Goal: Information Seeking & Learning: Learn about a topic

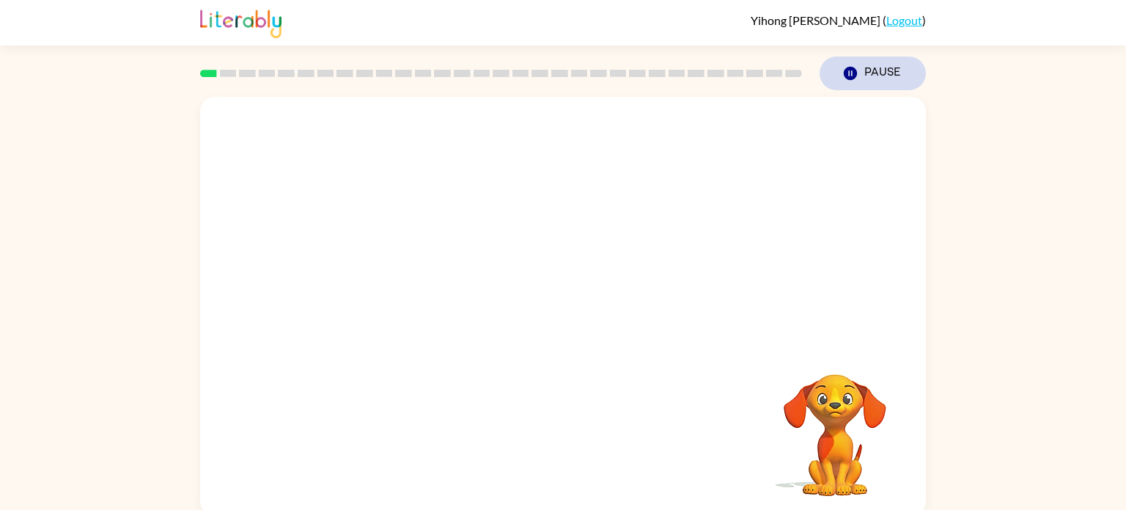
click at [852, 78] on icon "button" at bounding box center [850, 73] width 13 height 13
click at [411, 269] on video "Your browser must support playing .mp4 files to use Literably. Please try using…" at bounding box center [563, 220] width 726 height 246
click at [388, 276] on video "Your browser must support playing .mp4 files to use Literably. Please try using…" at bounding box center [563, 220] width 726 height 246
click at [406, 284] on video "Your browser must support playing .mp4 files to use Literably. Please try using…" at bounding box center [563, 220] width 726 height 246
click at [397, 274] on video "Your browser must support playing .mp4 files to use Literably. Please try using…" at bounding box center [563, 220] width 726 height 246
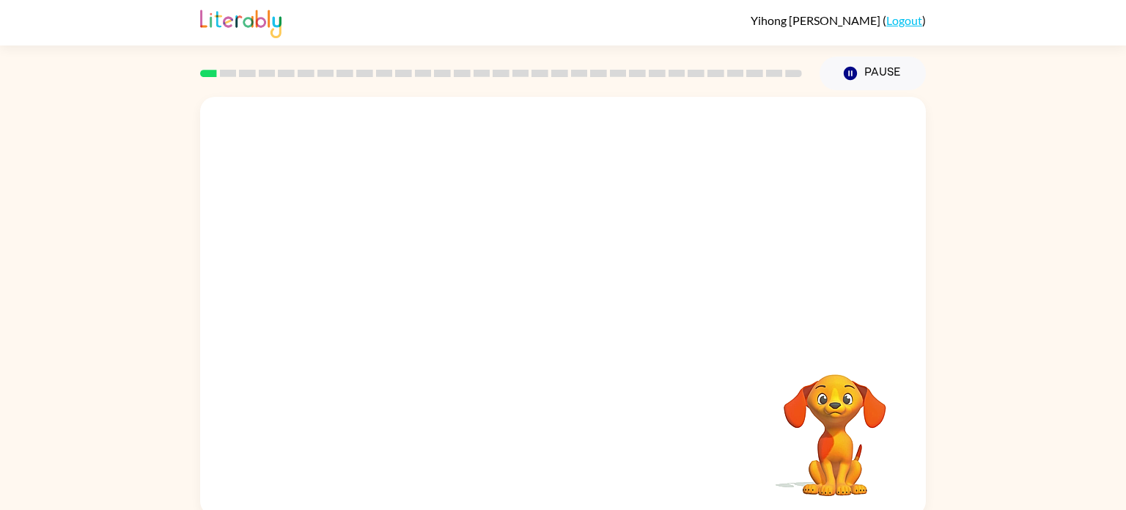
scroll to position [6, 0]
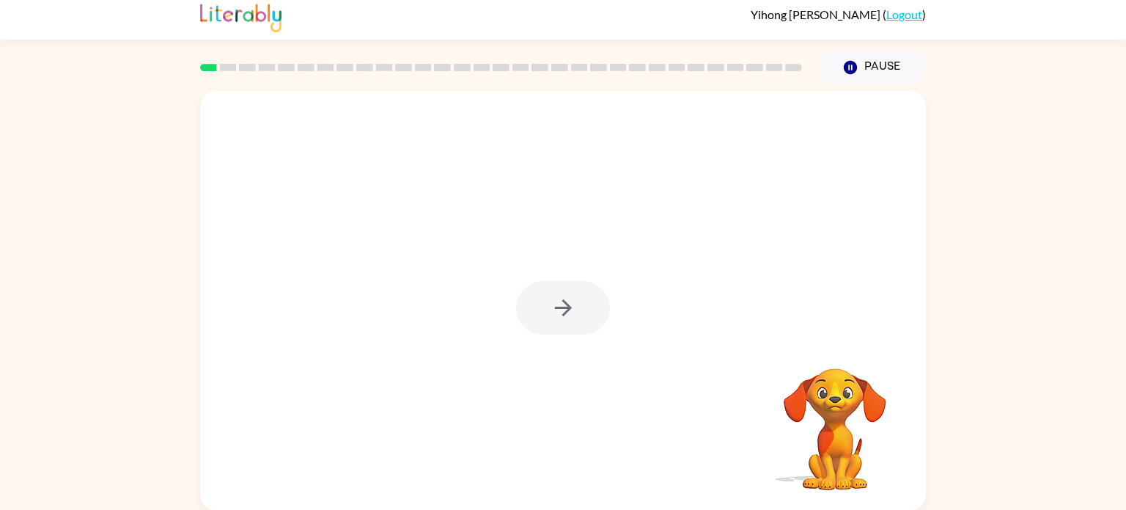
click at [591, 307] on div at bounding box center [563, 308] width 94 height 54
click at [591, 307] on button "button" at bounding box center [563, 308] width 94 height 54
click at [591, 307] on div at bounding box center [563, 308] width 94 height 54
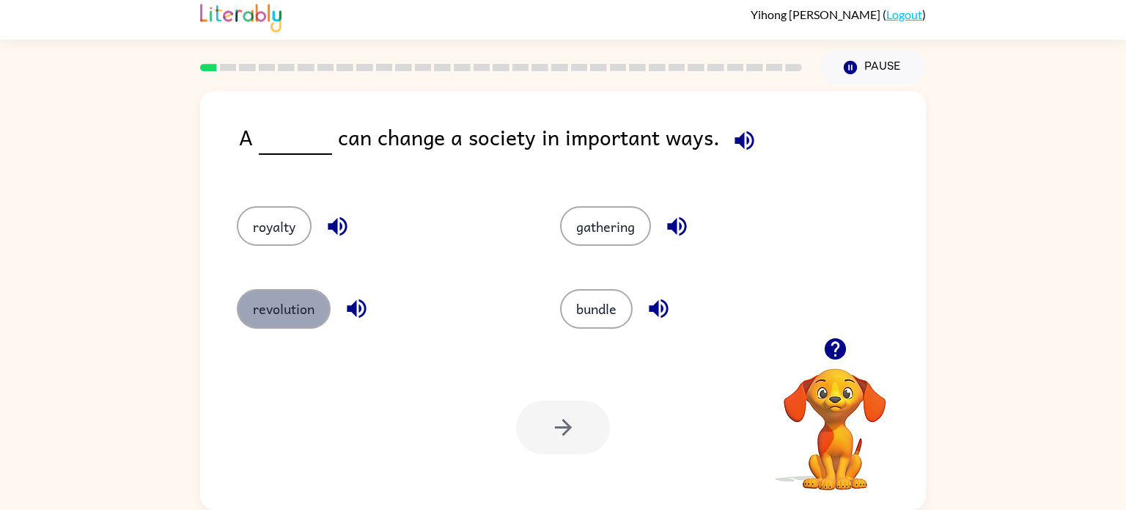
click at [298, 318] on button "revolution" at bounding box center [284, 309] width 94 height 40
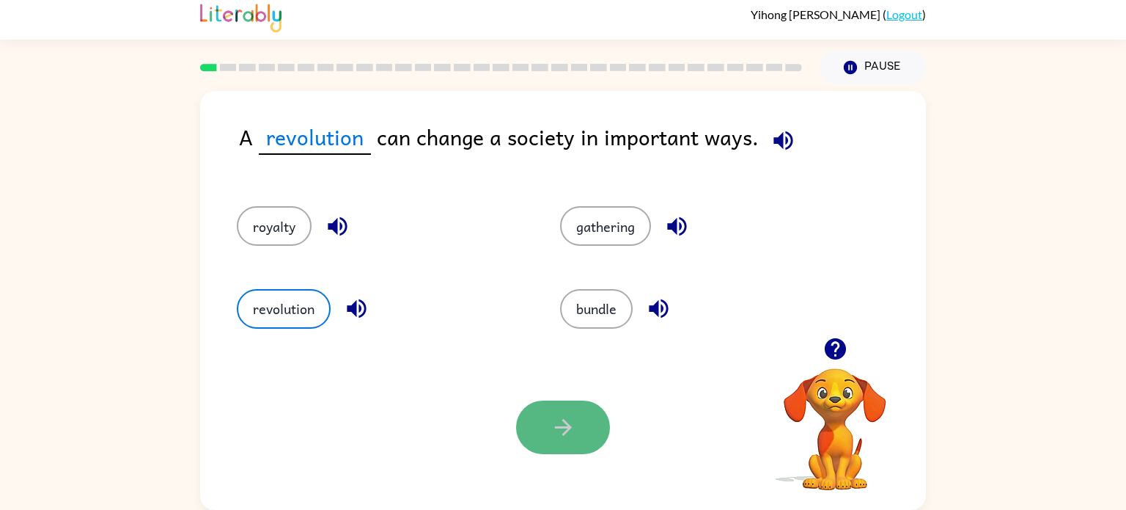
click at [588, 423] on button "button" at bounding box center [563, 427] width 94 height 54
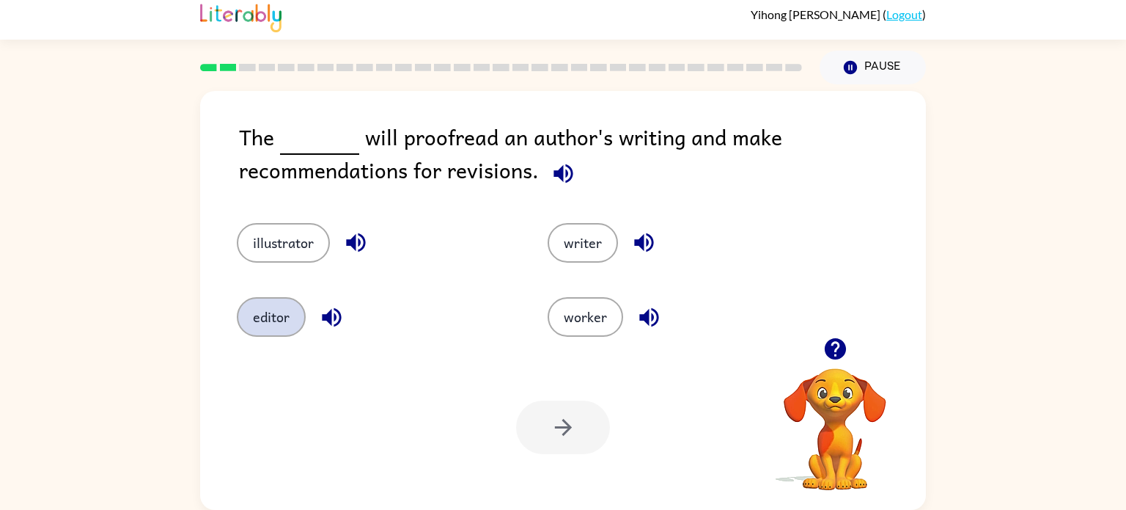
click at [270, 307] on button "editor" at bounding box center [271, 317] width 69 height 40
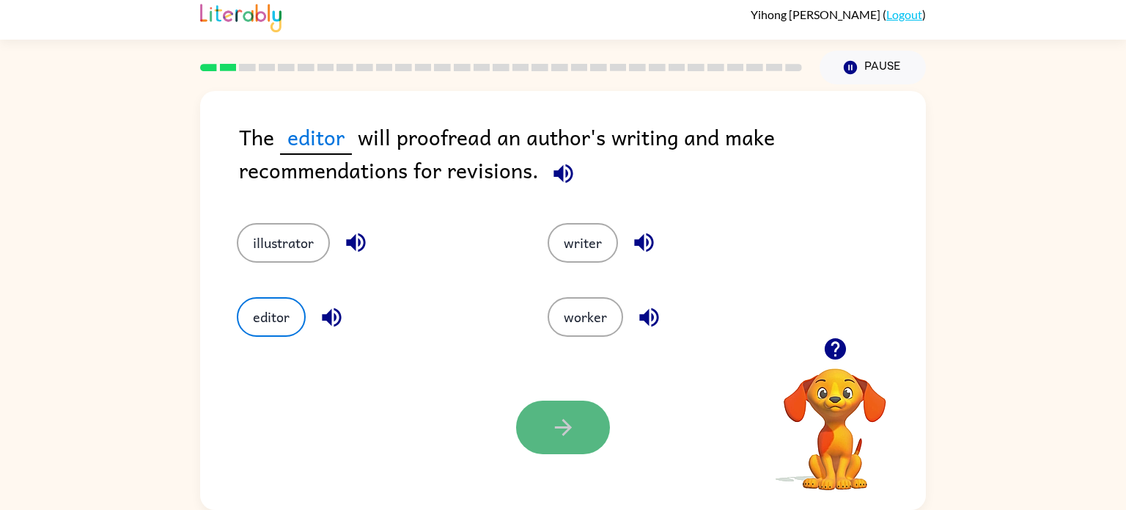
click at [580, 430] on button "button" at bounding box center [563, 427] width 94 height 54
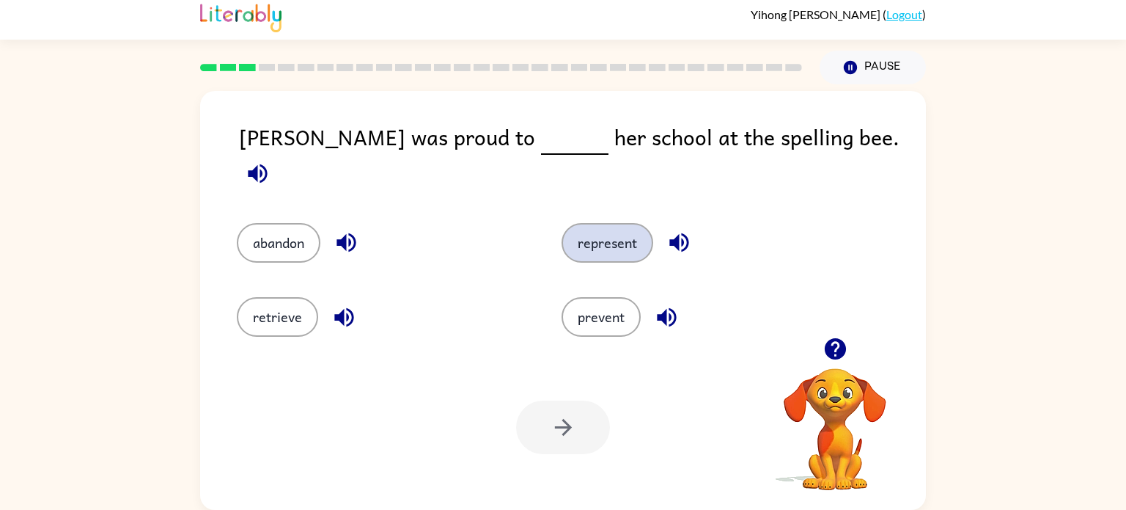
click at [616, 232] on button "represent" at bounding box center [608, 243] width 92 height 40
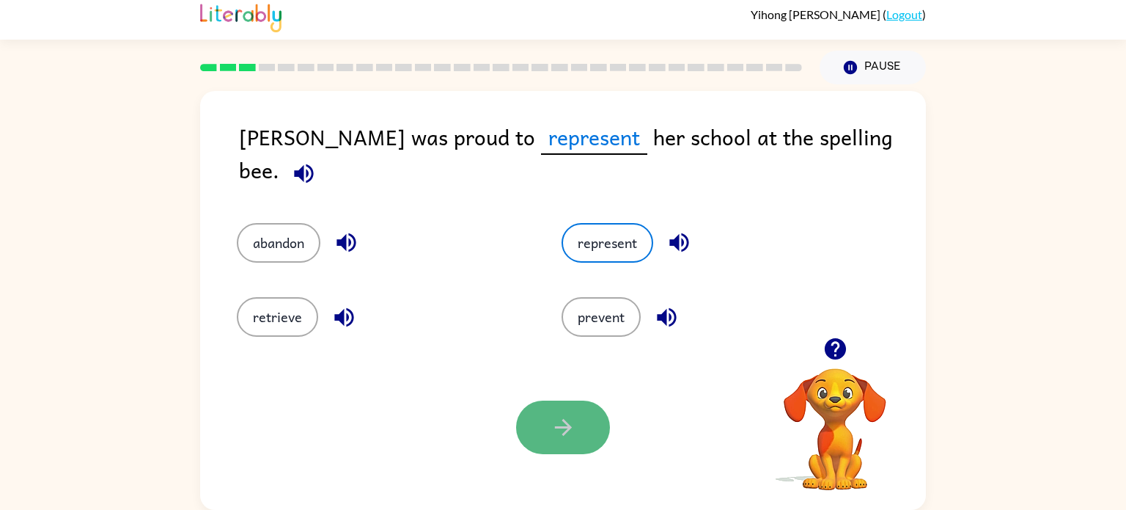
click at [576, 419] on button "button" at bounding box center [563, 427] width 94 height 54
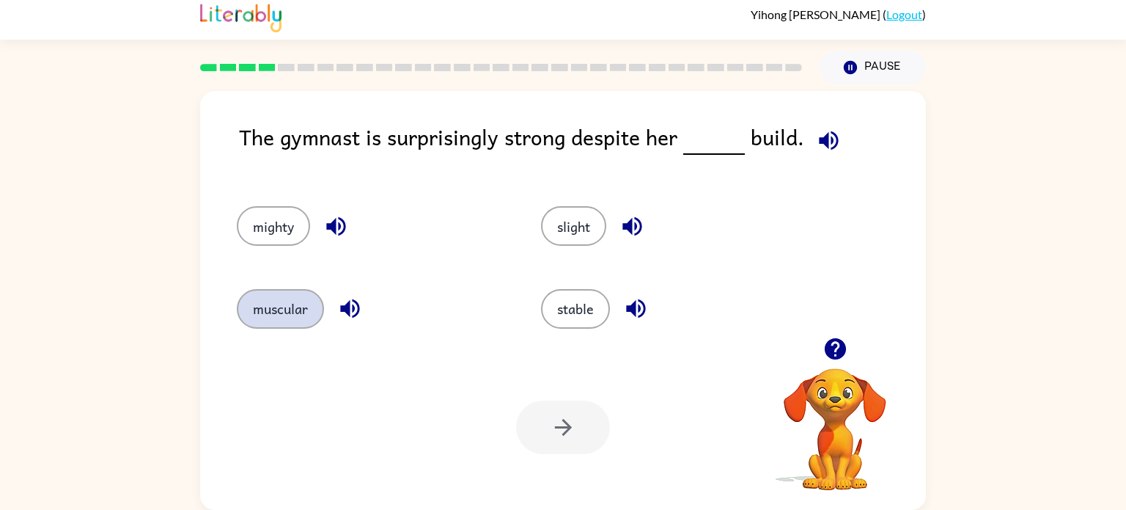
click at [277, 320] on button "muscular" at bounding box center [280, 309] width 87 height 40
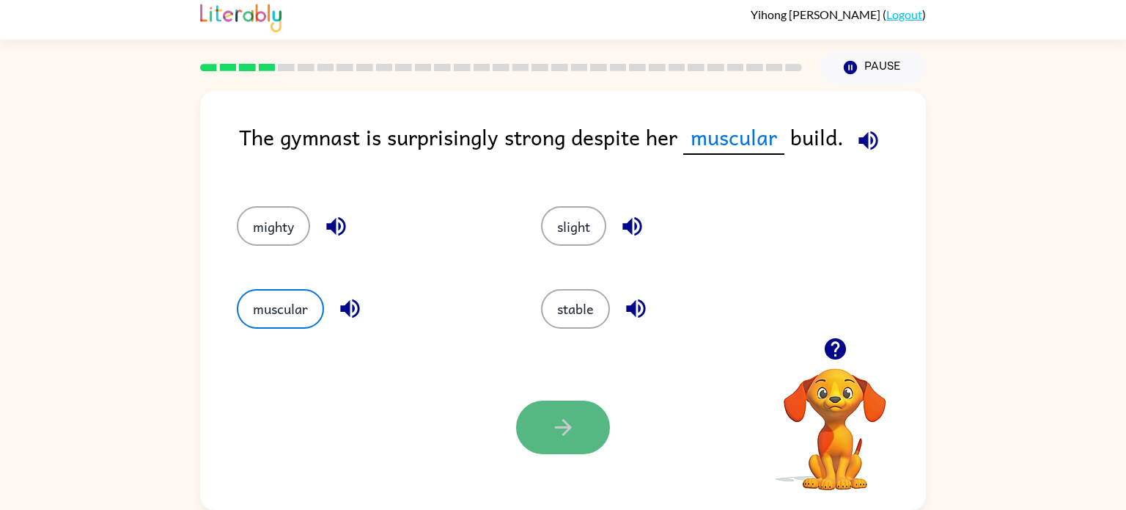
click at [571, 403] on button "button" at bounding box center [563, 427] width 94 height 54
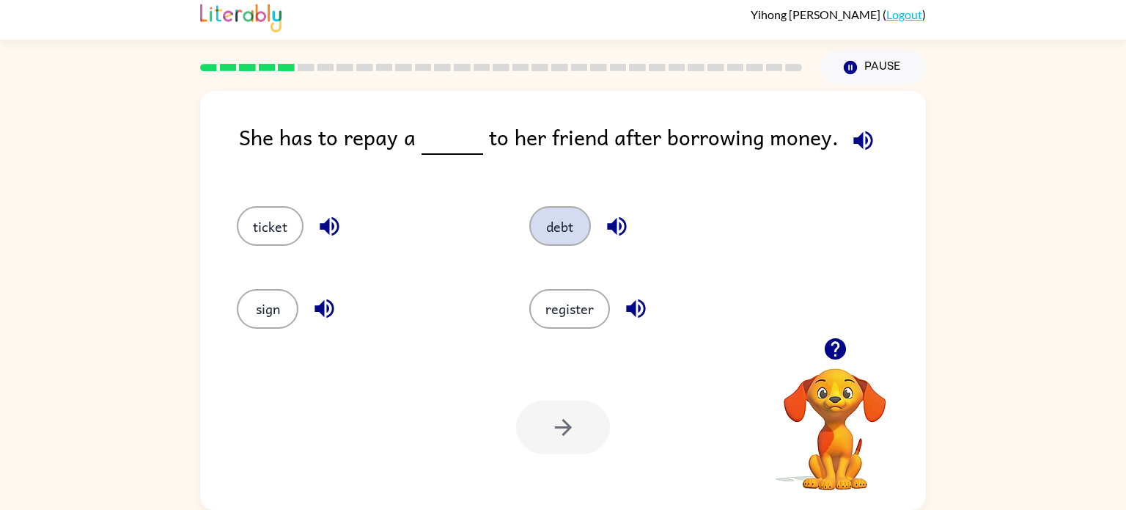
click at [585, 232] on button "debt" at bounding box center [560, 226] width 62 height 40
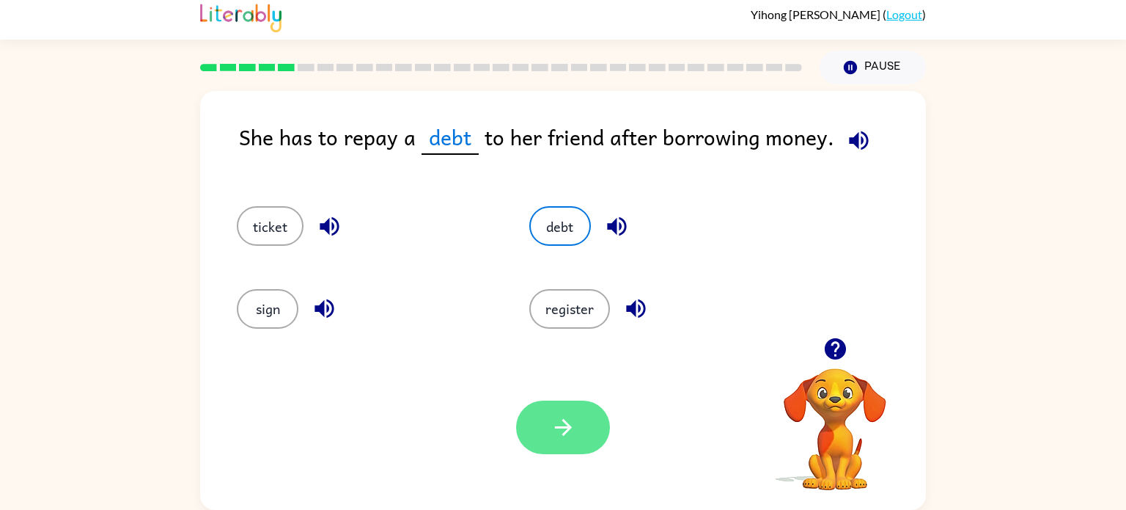
click at [544, 422] on button "button" at bounding box center [563, 427] width 94 height 54
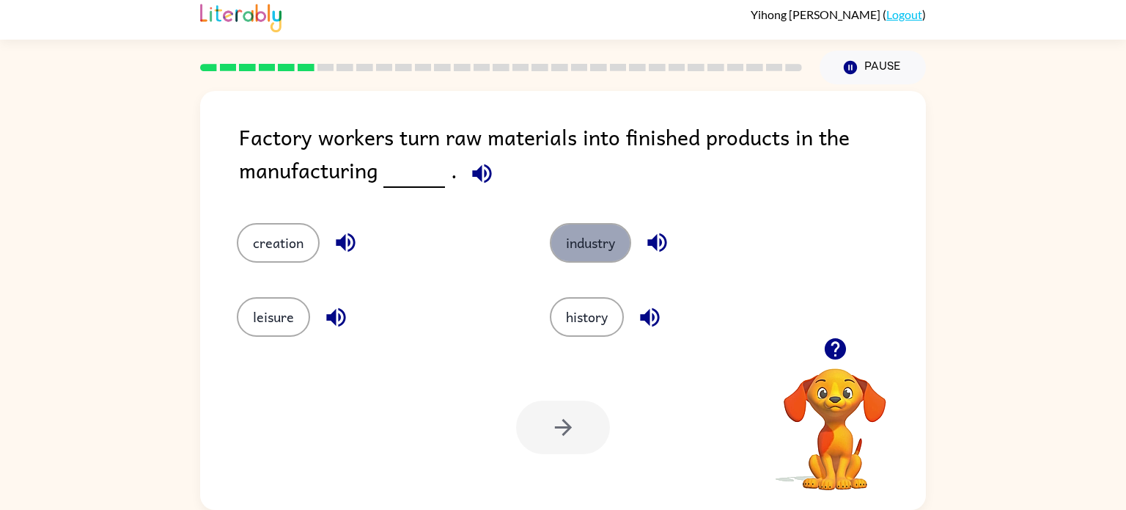
click at [615, 245] on button "industry" at bounding box center [590, 243] width 81 height 40
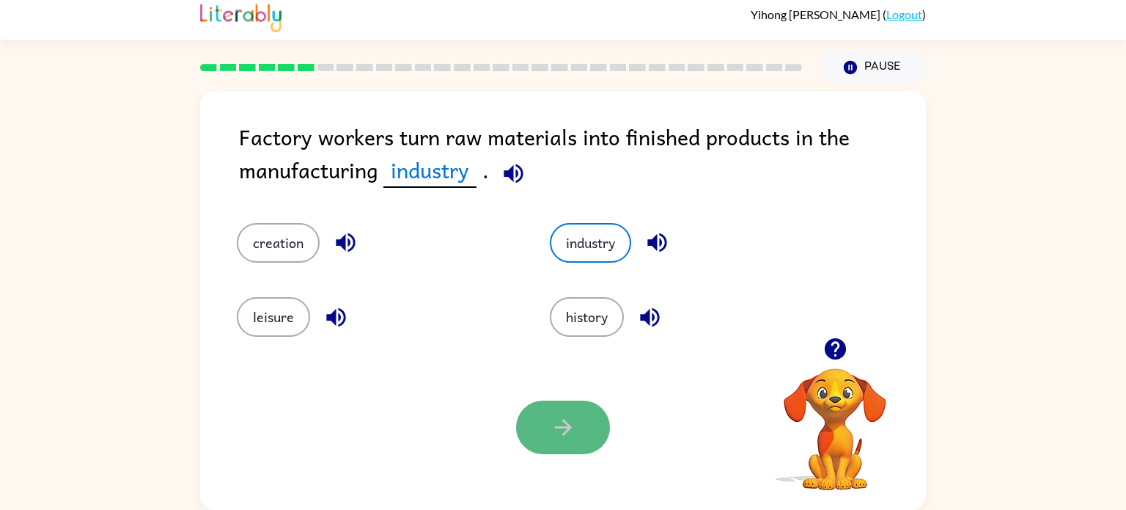
click at [589, 411] on button "button" at bounding box center [563, 427] width 94 height 54
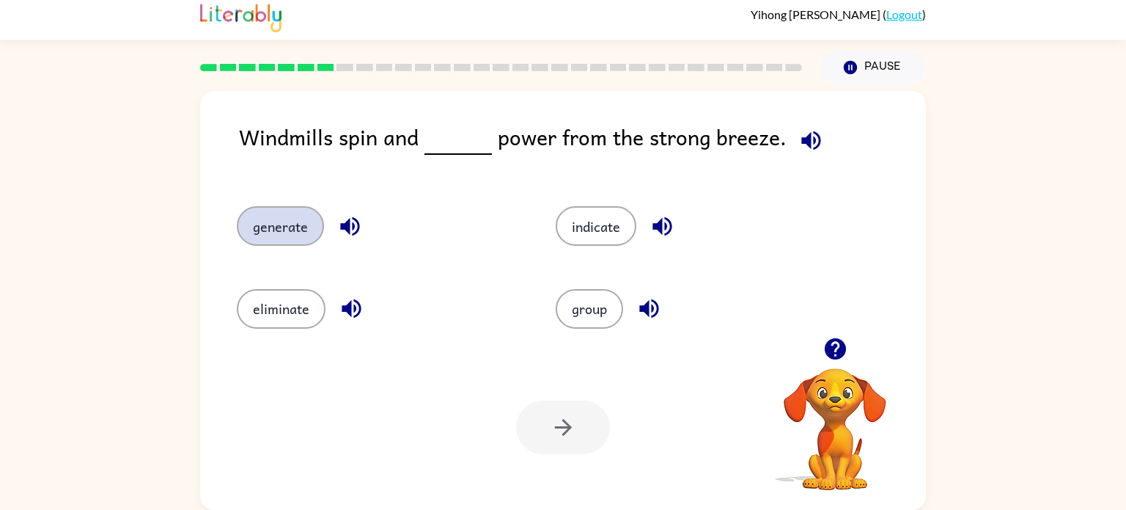
click at [302, 220] on button "generate" at bounding box center [280, 226] width 87 height 40
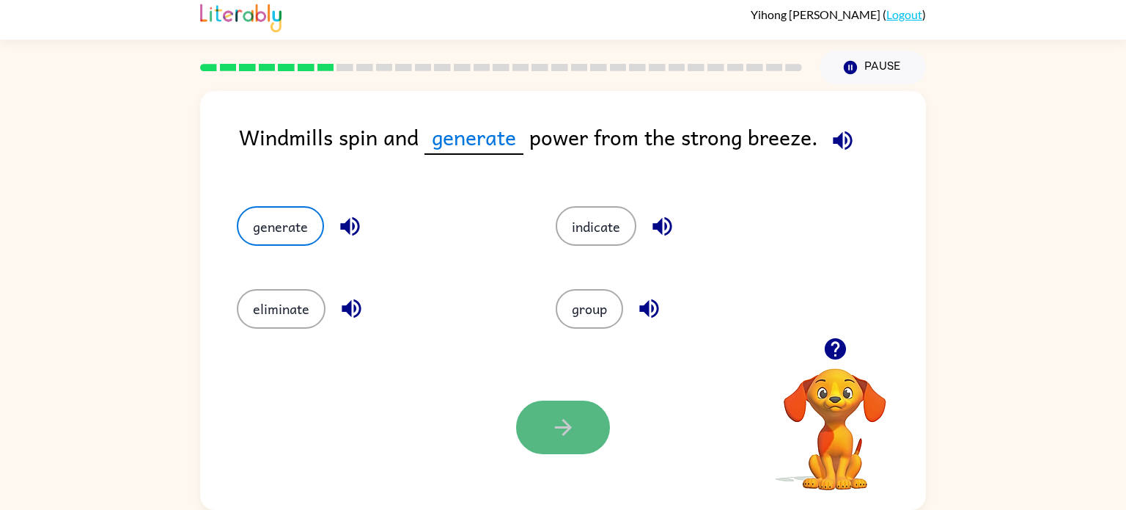
click at [592, 444] on button "button" at bounding box center [563, 427] width 94 height 54
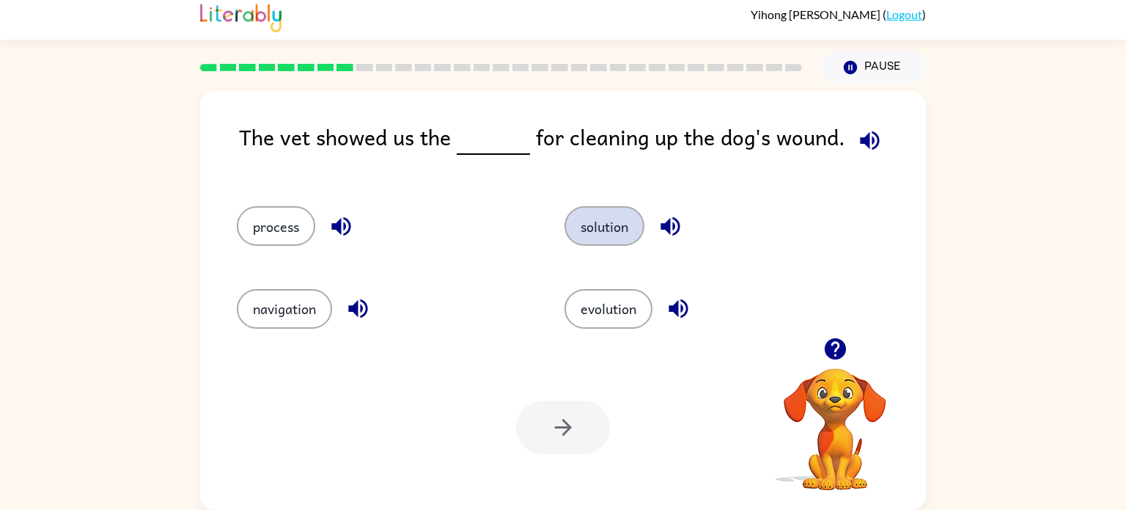
click at [605, 236] on button "solution" at bounding box center [605, 226] width 80 height 40
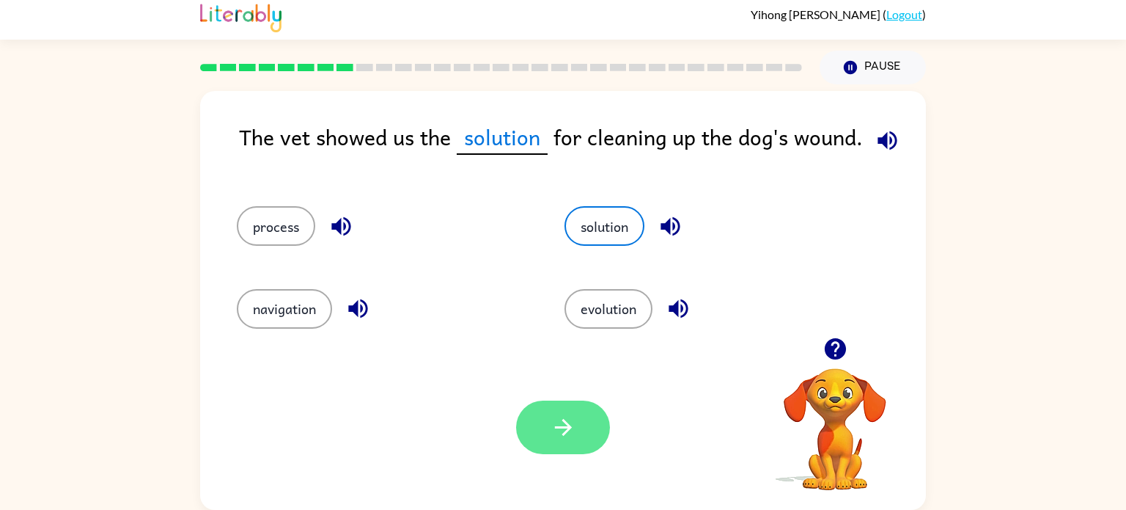
click at [562, 415] on icon "button" at bounding box center [564, 427] width 26 height 26
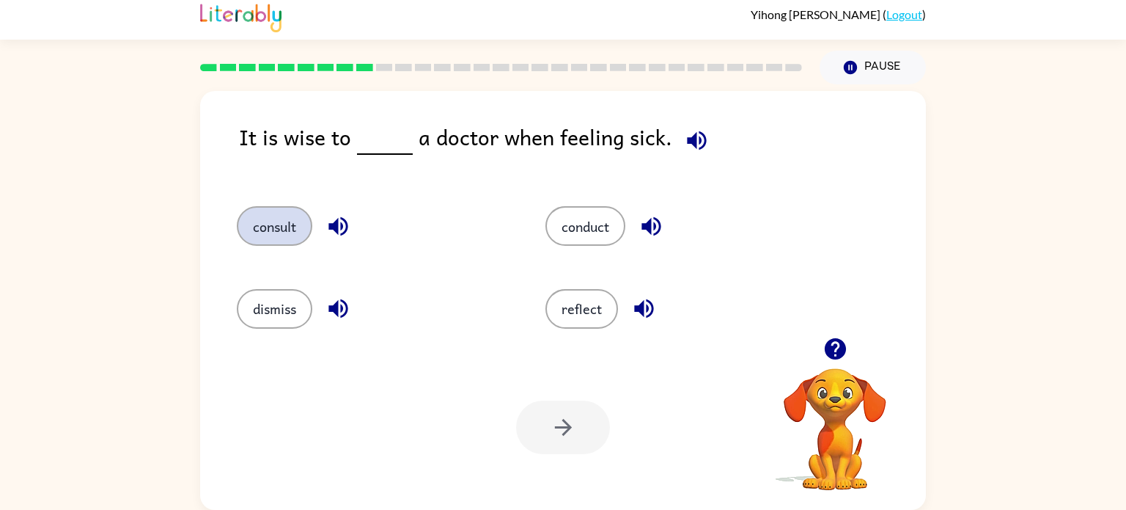
click at [253, 230] on button "consult" at bounding box center [275, 226] width 76 height 40
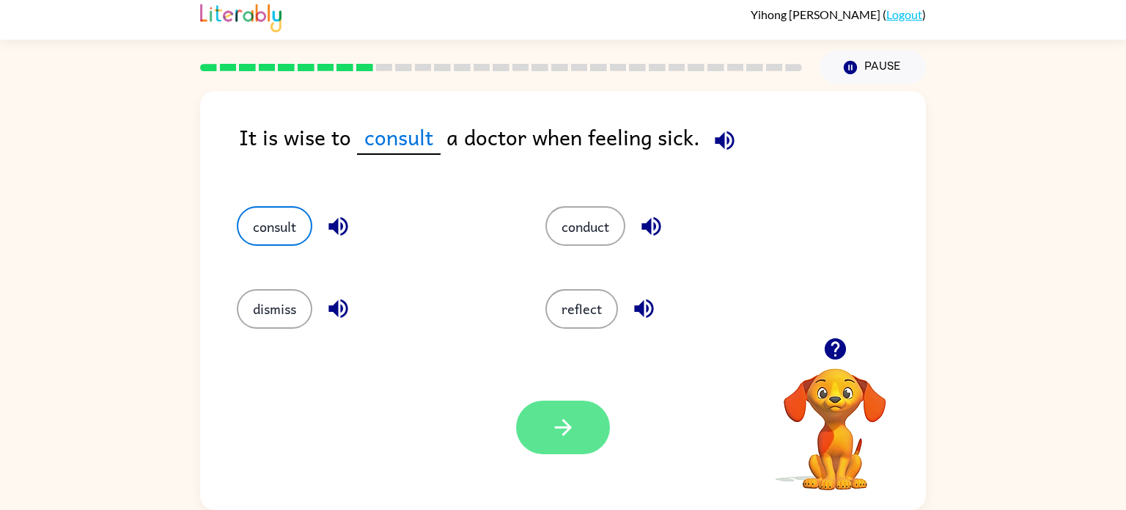
click at [588, 441] on button "button" at bounding box center [563, 427] width 94 height 54
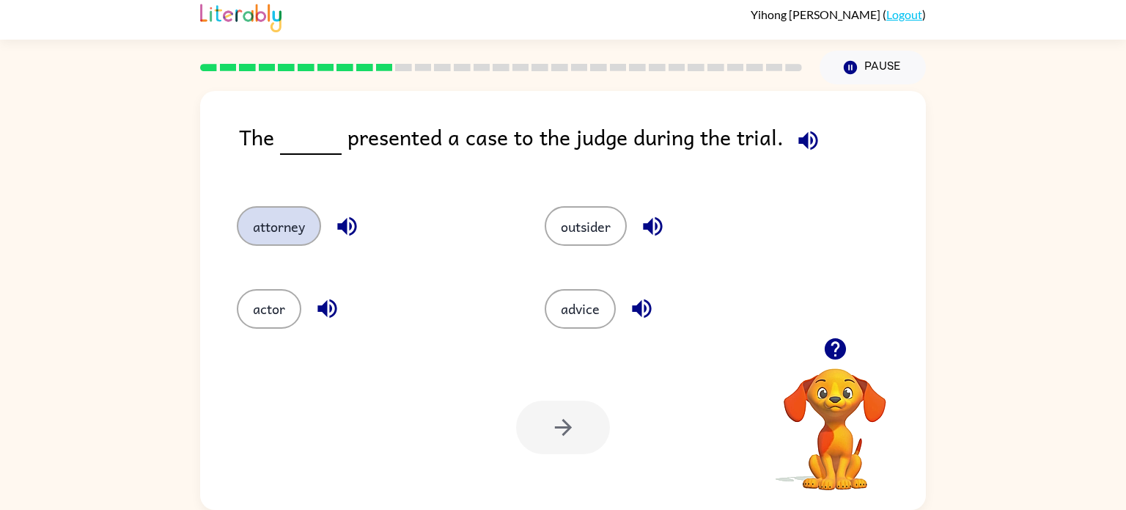
click at [295, 229] on button "attorney" at bounding box center [279, 226] width 84 height 40
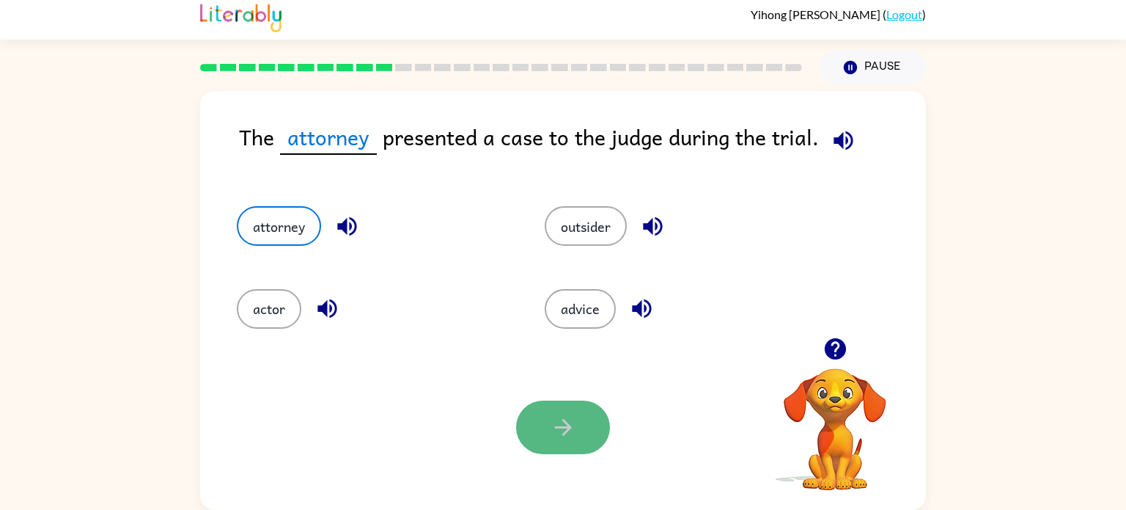
click at [555, 442] on button "button" at bounding box center [563, 427] width 94 height 54
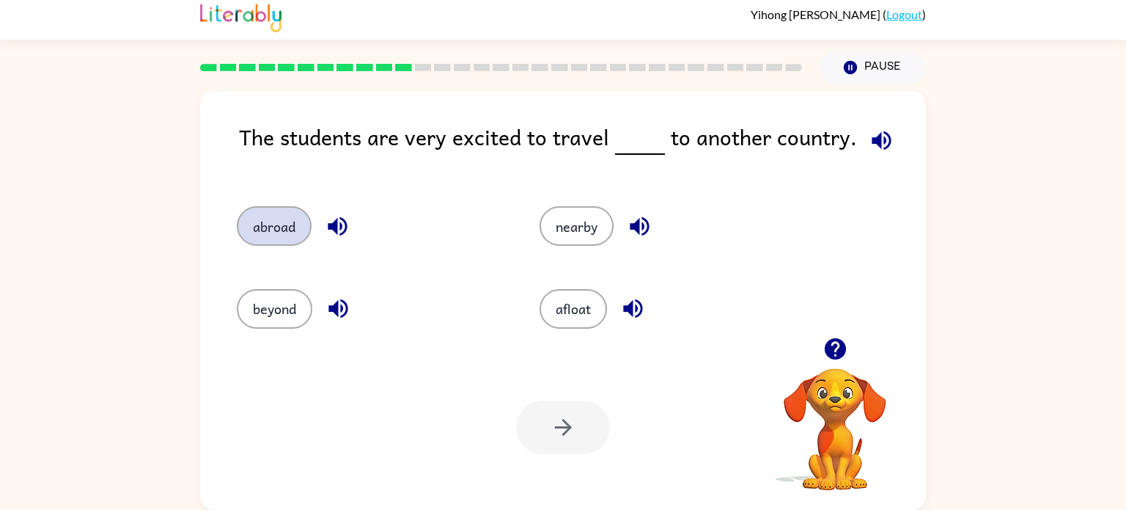
click at [272, 234] on button "abroad" at bounding box center [274, 226] width 75 height 40
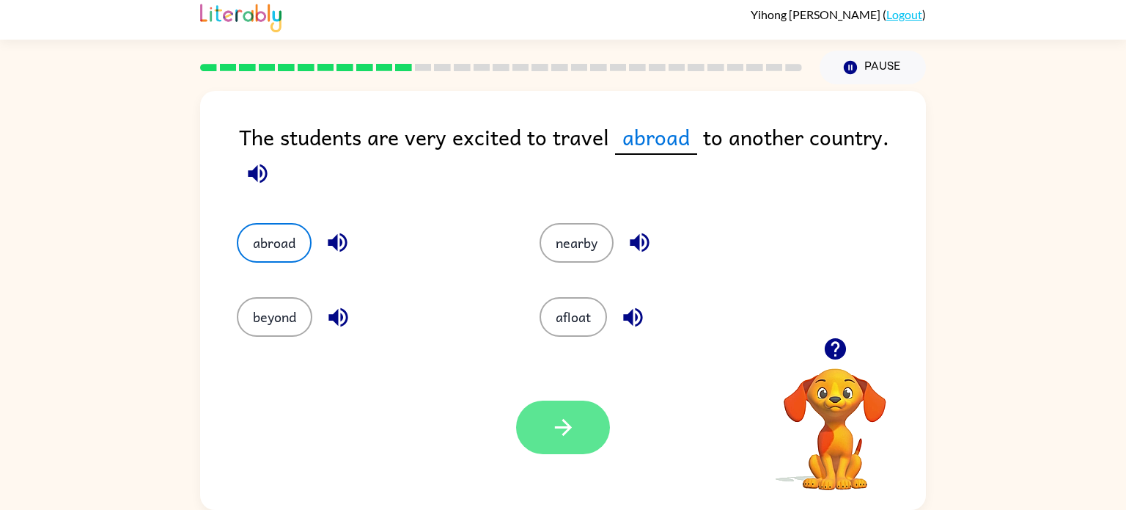
click at [578, 414] on button "button" at bounding box center [563, 427] width 94 height 54
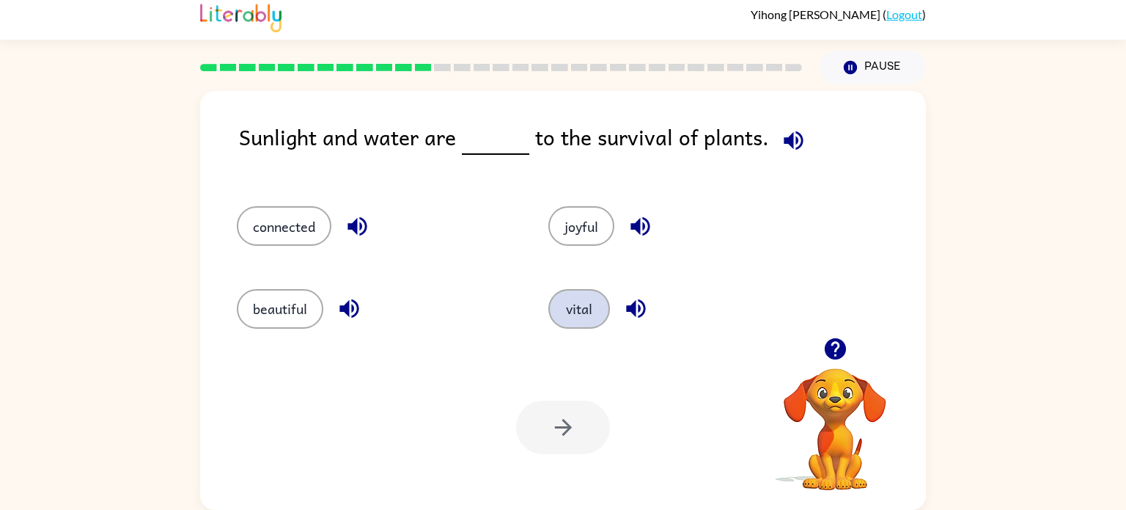
click at [581, 295] on button "vital" at bounding box center [580, 309] width 62 height 40
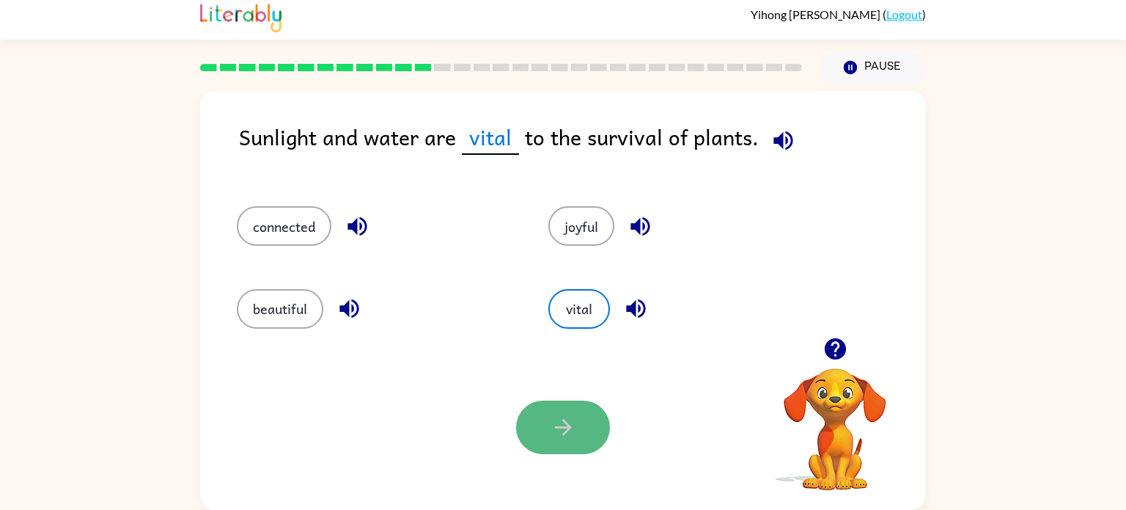
click at [565, 425] on icon "button" at bounding box center [564, 427] width 26 height 26
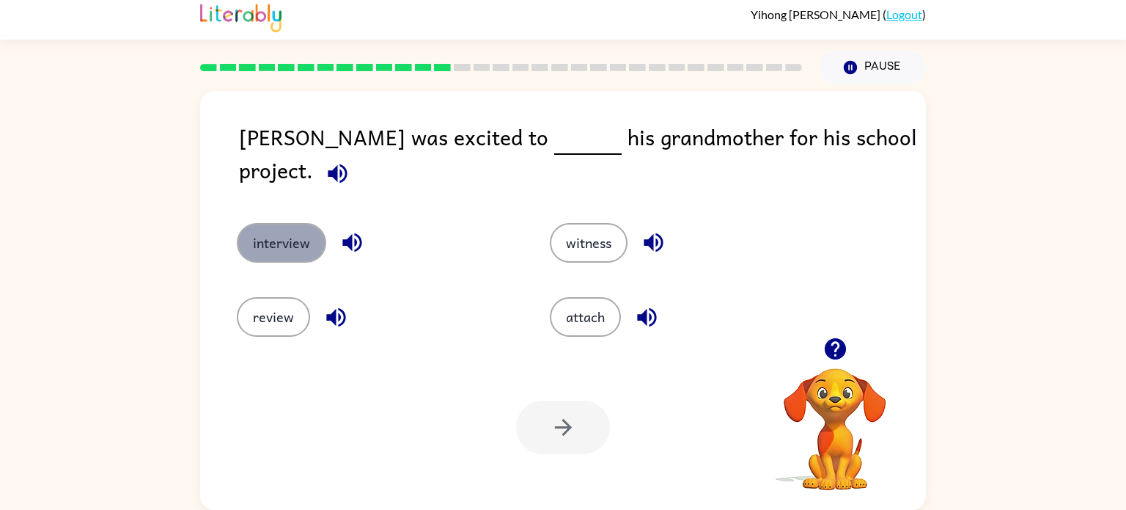
click at [290, 232] on button "interview" at bounding box center [281, 243] width 89 height 40
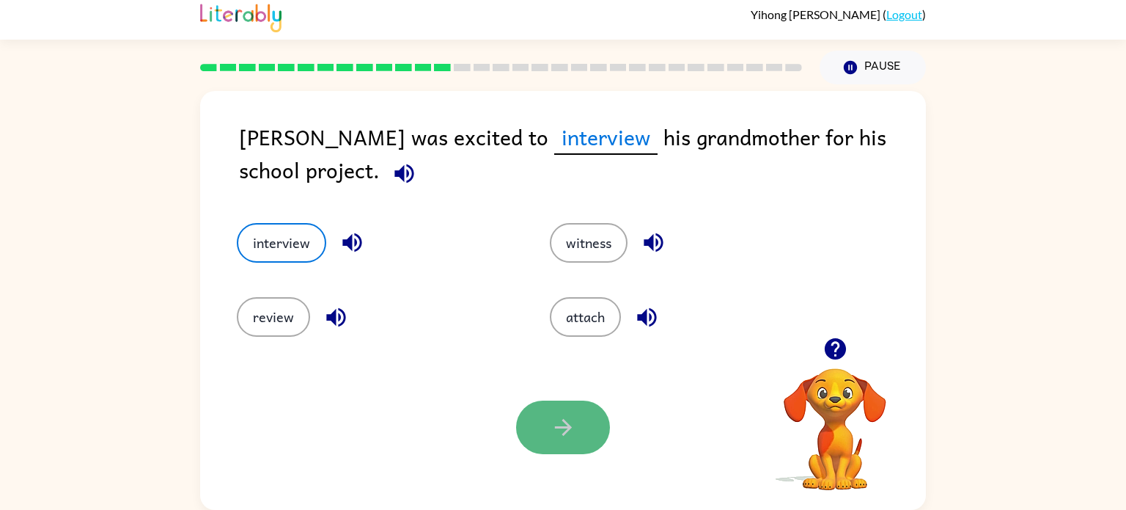
click at [544, 408] on button "button" at bounding box center [563, 427] width 94 height 54
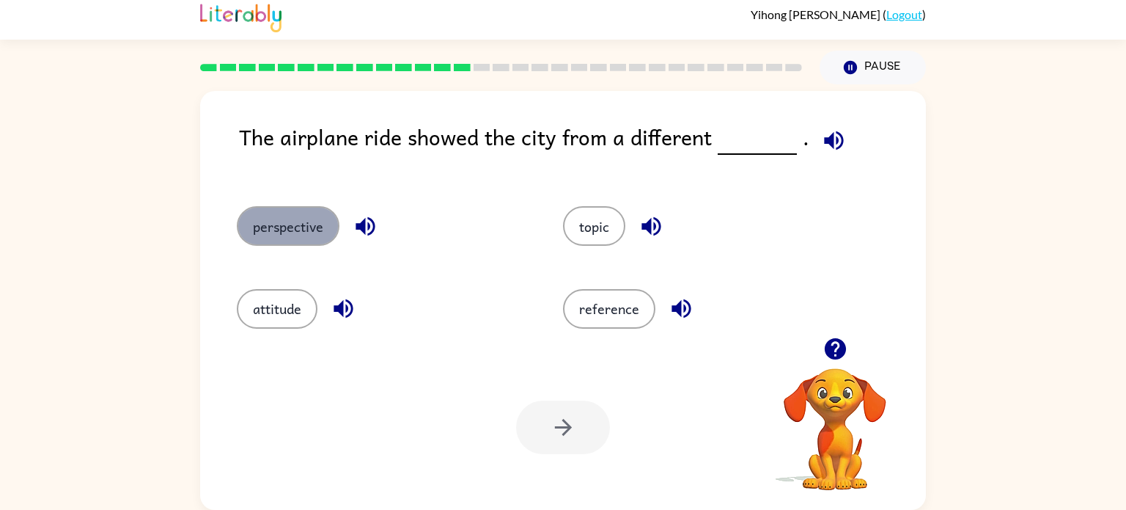
click at [315, 236] on button "perspective" at bounding box center [288, 226] width 103 height 40
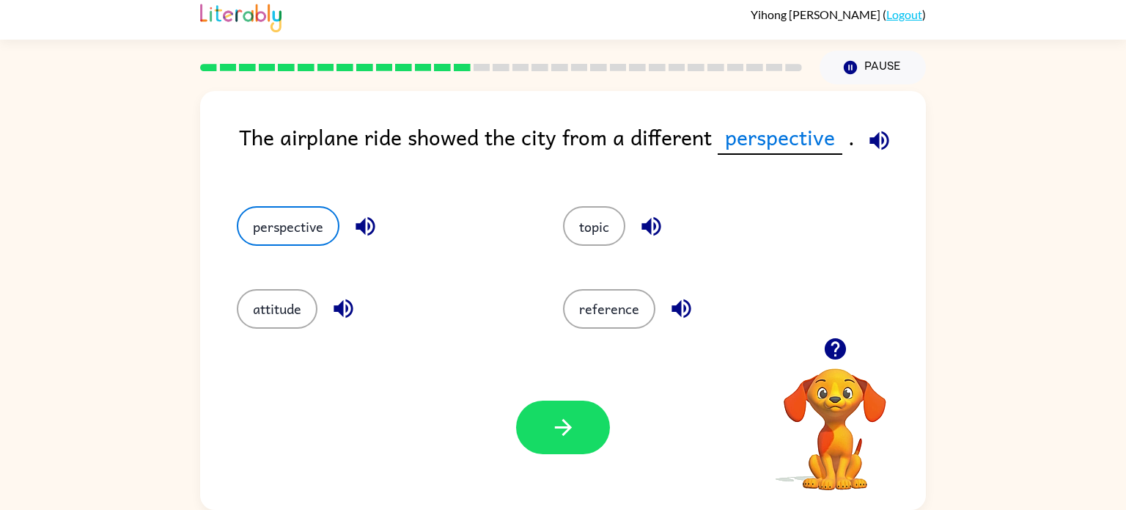
click at [634, 481] on div "Your browser must support playing .mp4 files to use Literably. Please try using…" at bounding box center [563, 427] width 726 height 165
click at [582, 444] on button "button" at bounding box center [563, 427] width 94 height 54
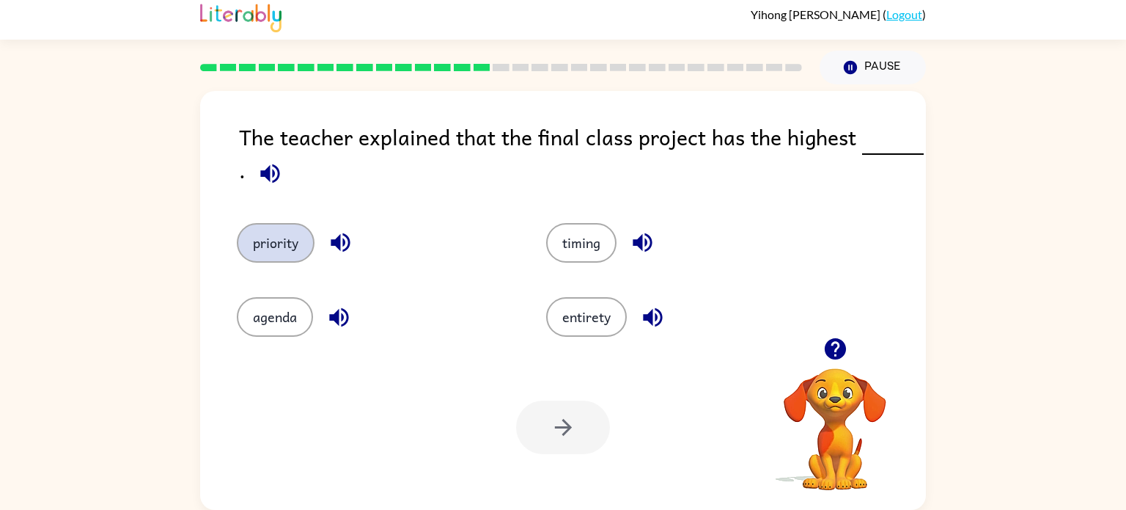
click at [268, 244] on button "priority" at bounding box center [276, 243] width 78 height 40
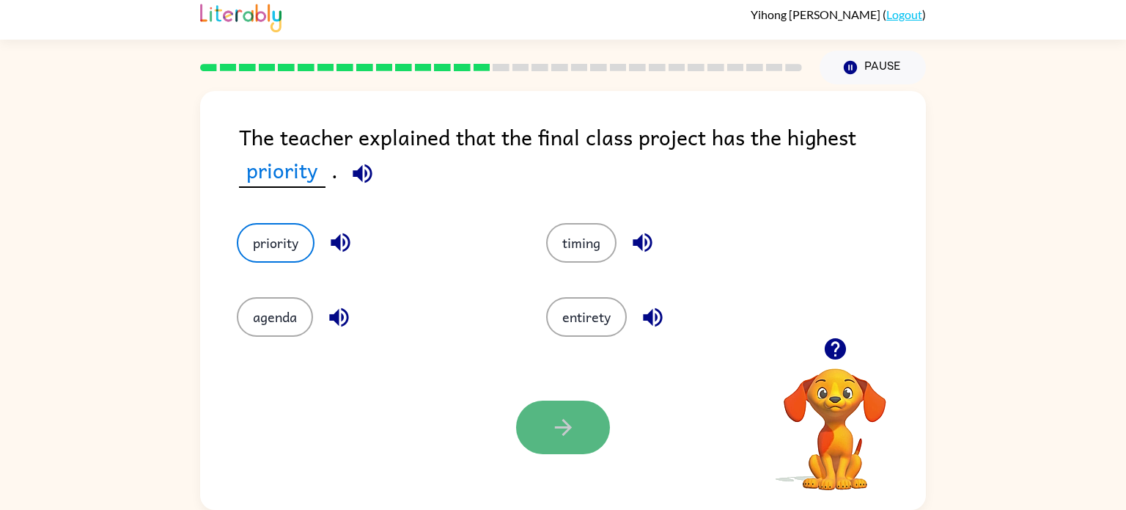
click at [589, 444] on button "button" at bounding box center [563, 427] width 94 height 54
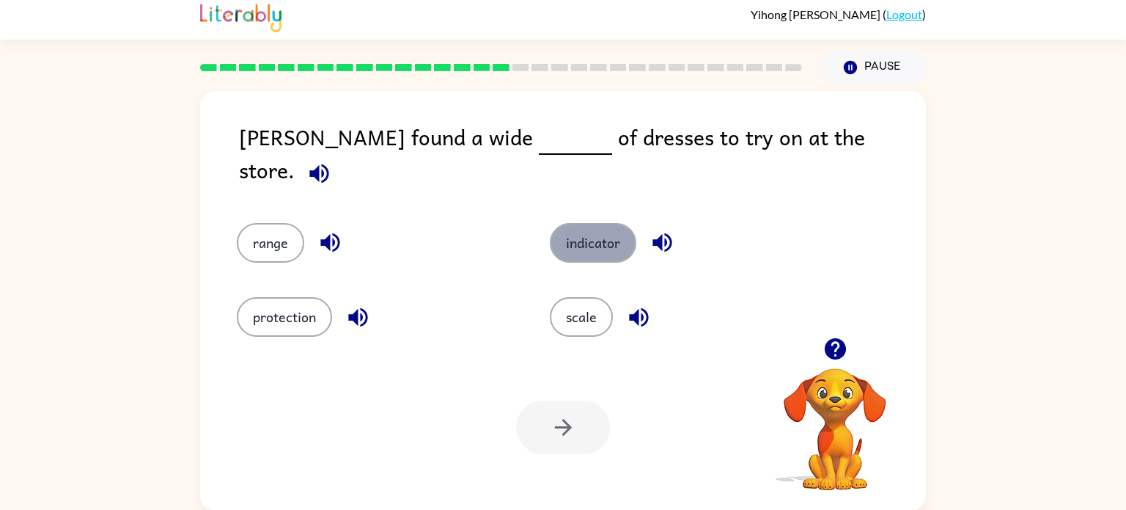
click at [589, 232] on button "indicator" at bounding box center [593, 243] width 87 height 40
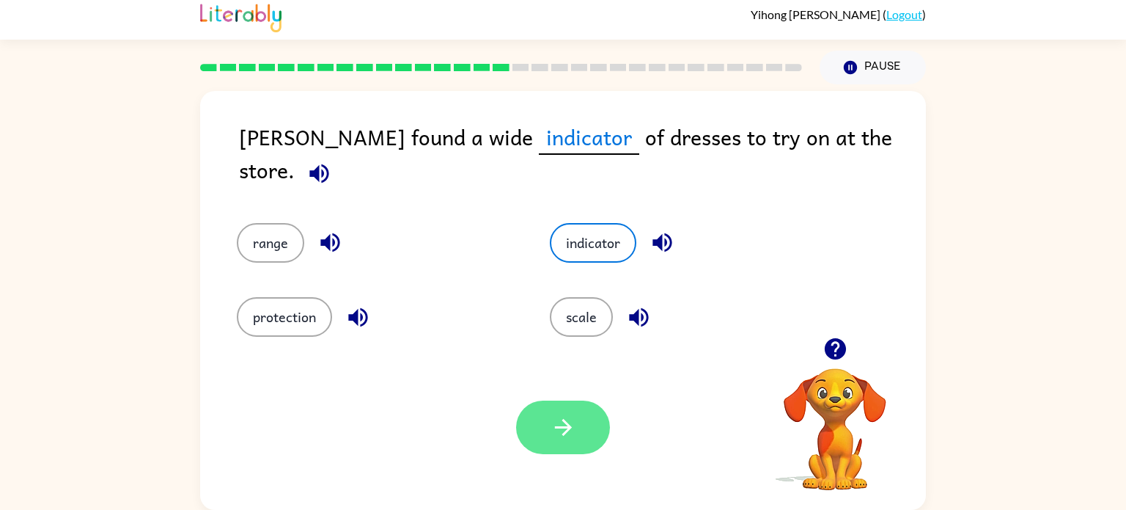
drag, startPoint x: 582, startPoint y: 458, endPoint x: 565, endPoint y: 415, distance: 46.4
click at [565, 415] on div "Your browser must support playing .mp4 files to use Literably. Please try using…" at bounding box center [563, 427] width 726 height 165
click at [565, 415] on icon "button" at bounding box center [564, 427] width 26 height 26
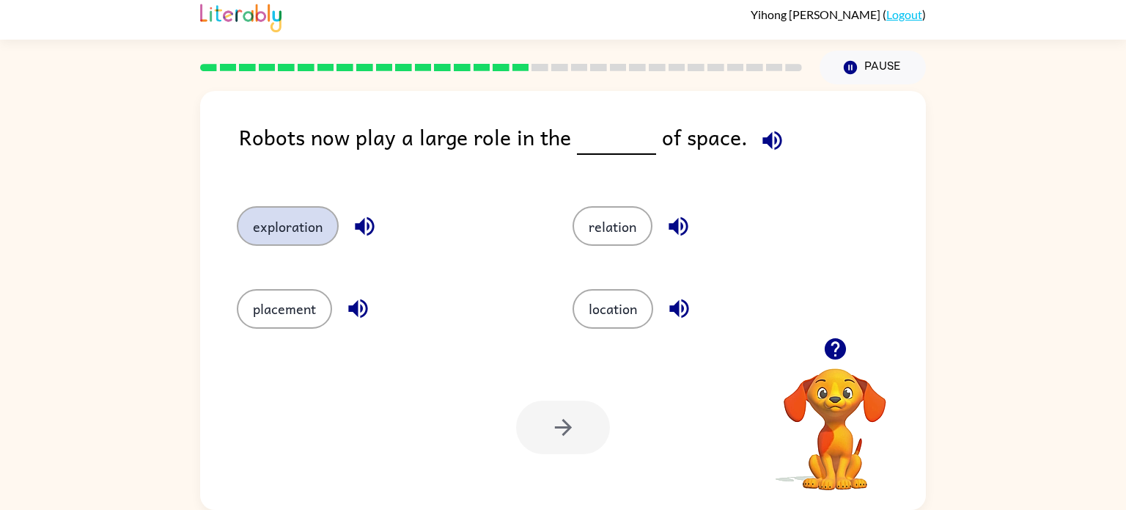
click at [334, 222] on button "exploration" at bounding box center [288, 226] width 102 height 40
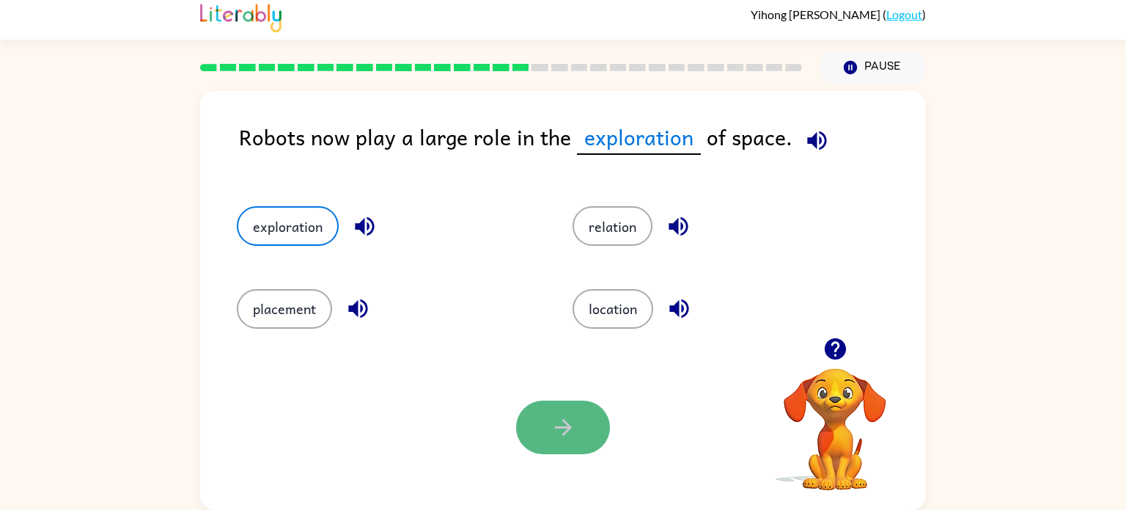
click at [523, 418] on button "button" at bounding box center [563, 427] width 94 height 54
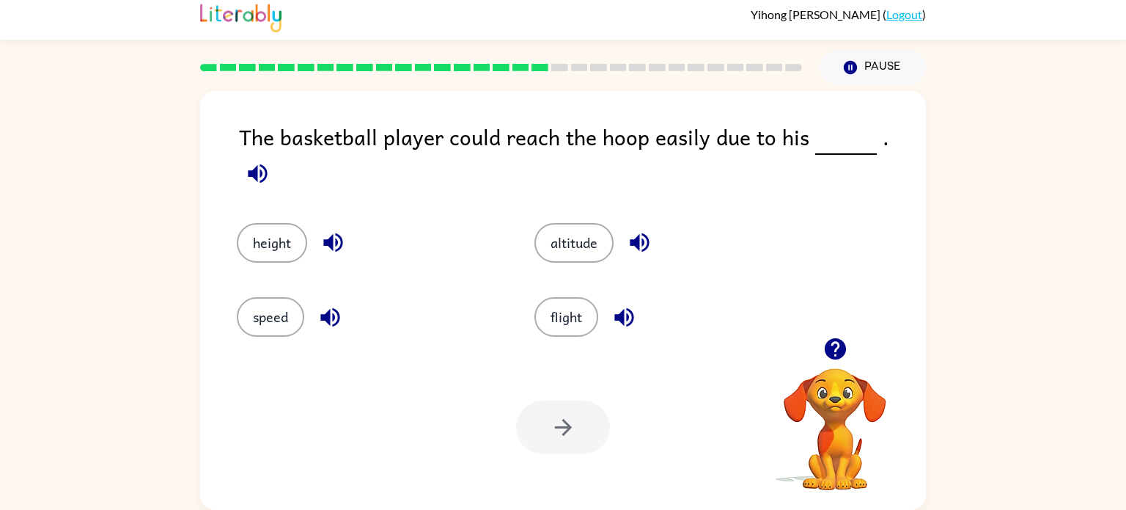
click at [238, 170] on div "The basketball player could reach the hoop easily due to his . height altitude …" at bounding box center [563, 300] width 726 height 419
click at [265, 223] on button "height" at bounding box center [272, 243] width 70 height 40
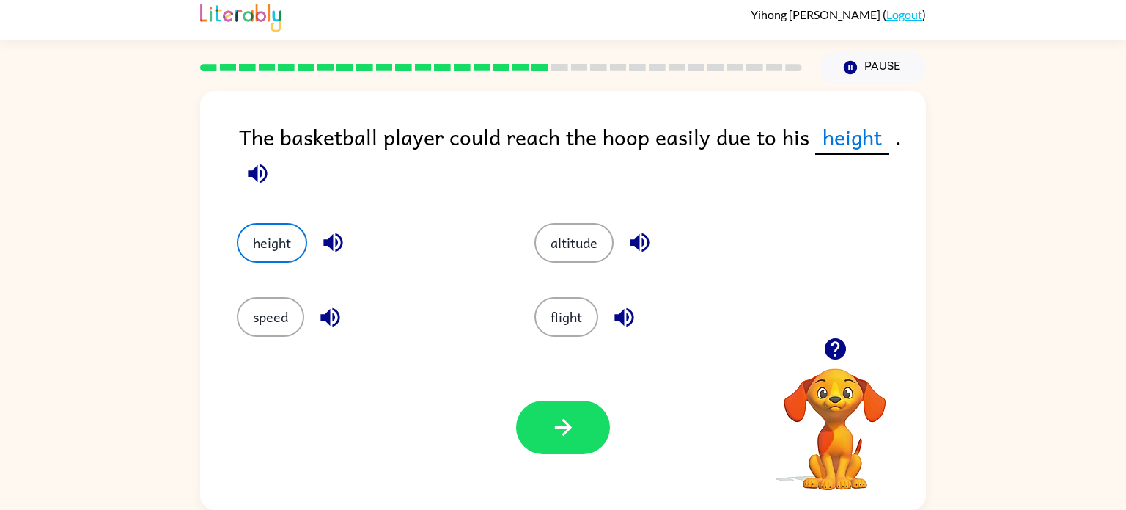
click at [634, 469] on div "Your browser must support playing .mp4 files to use Literably. Please try using…" at bounding box center [563, 427] width 726 height 165
click at [585, 425] on button "button" at bounding box center [563, 427] width 94 height 54
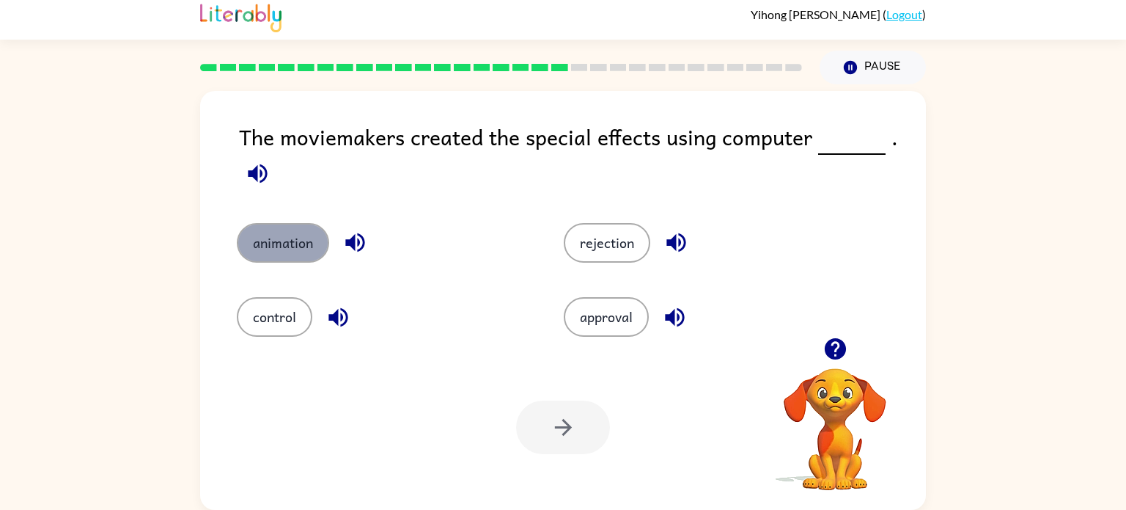
click at [292, 234] on button "animation" at bounding box center [283, 243] width 92 height 40
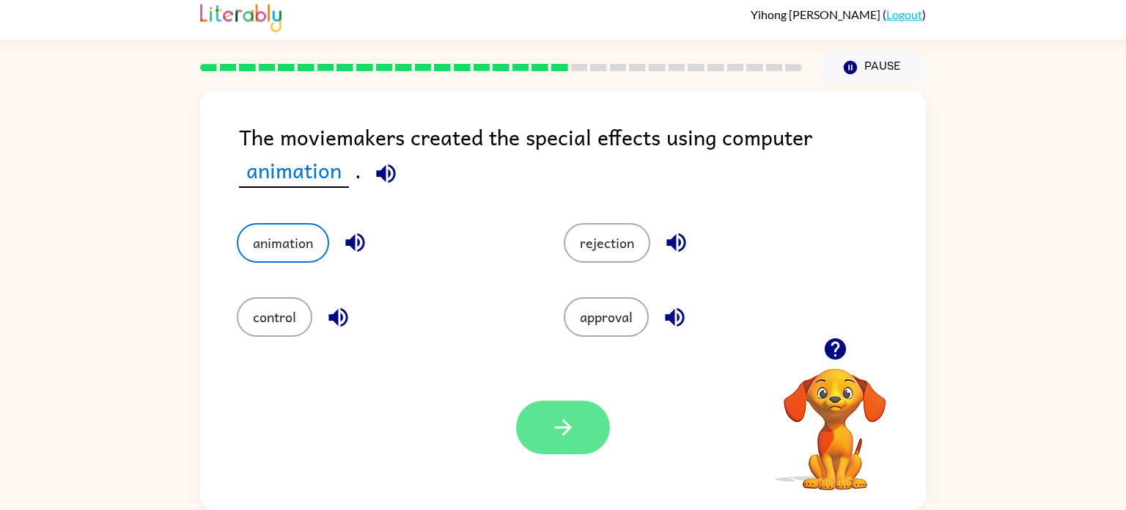
click at [584, 430] on button "button" at bounding box center [563, 427] width 94 height 54
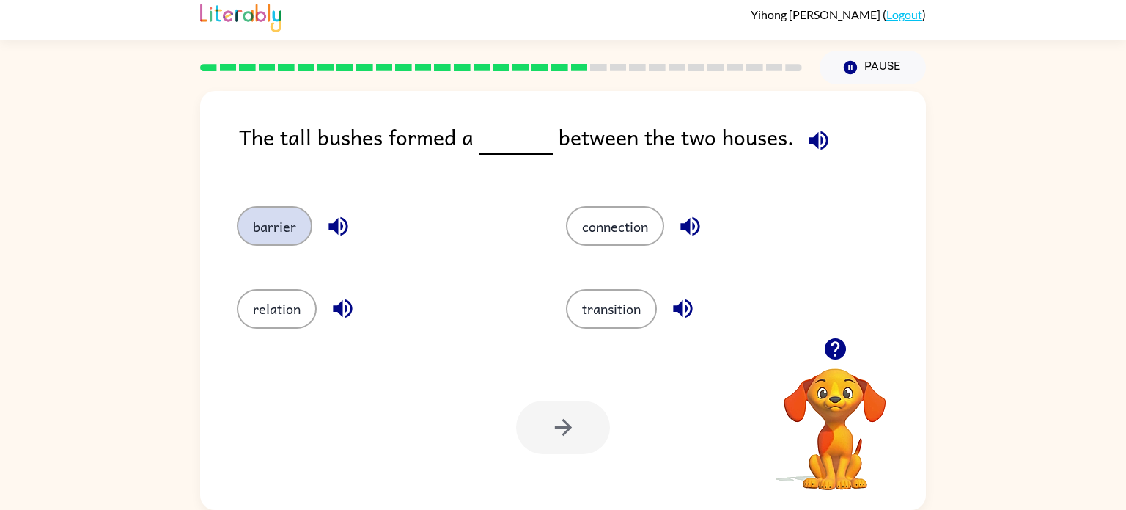
click at [274, 242] on button "barrier" at bounding box center [275, 226] width 76 height 40
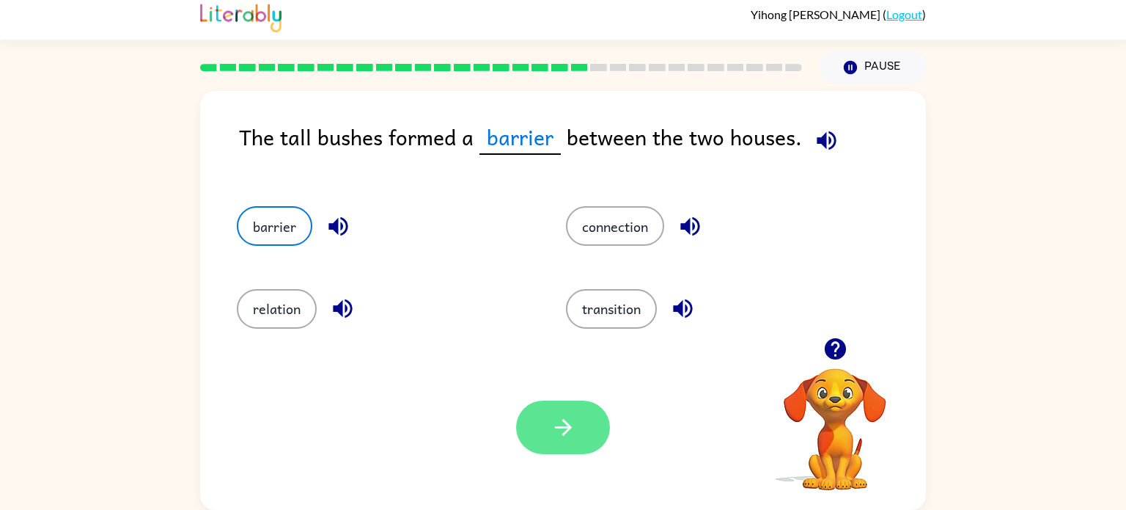
click at [593, 447] on button "button" at bounding box center [563, 427] width 94 height 54
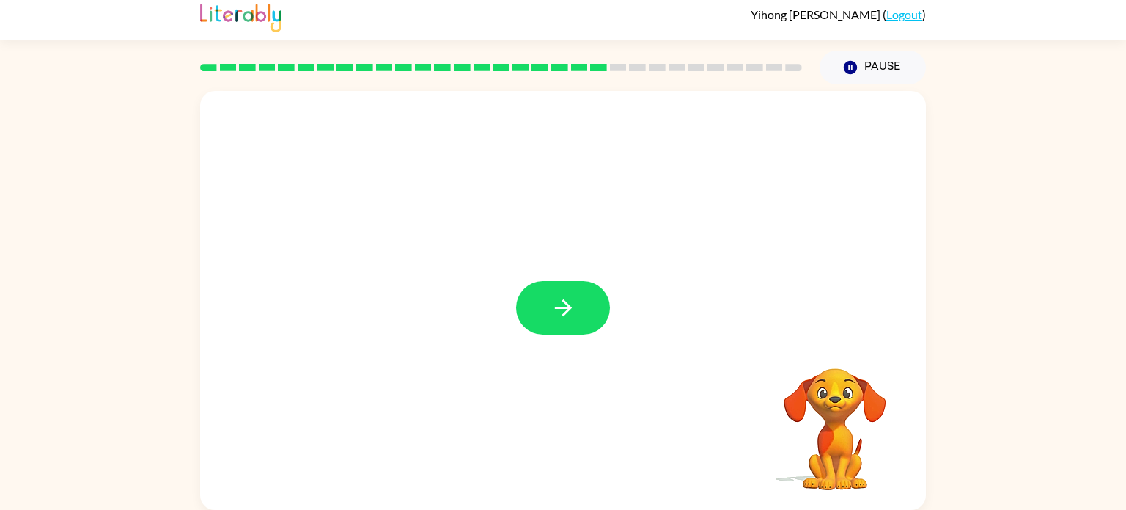
click at [82, 62] on div "Yihong Wu ( Logout ) Pause Pause Your browser must support playing .mp4 files t…" at bounding box center [563, 252] width 1126 height 516
click at [599, 323] on button "button" at bounding box center [563, 308] width 94 height 54
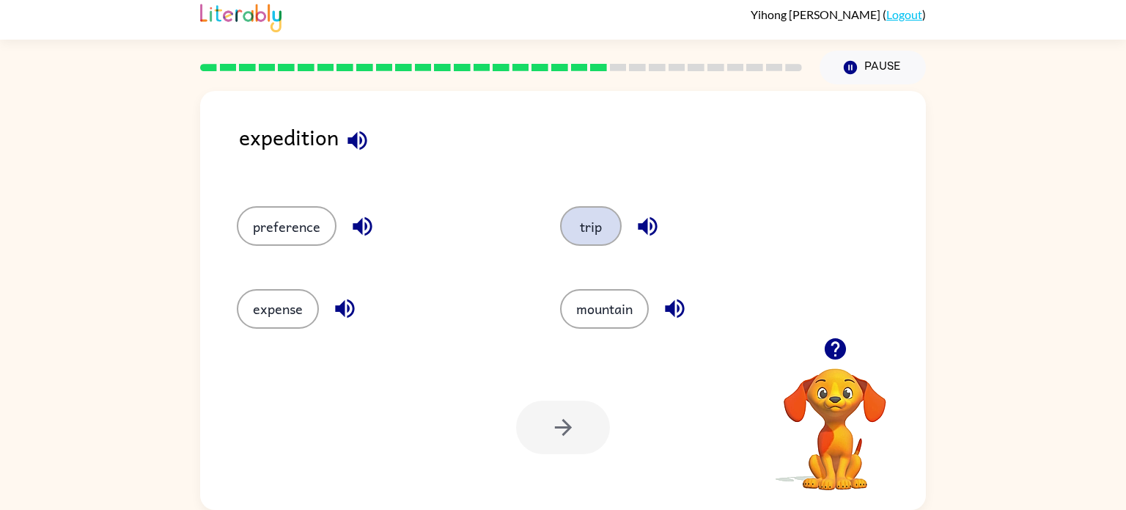
click at [596, 219] on button "trip" at bounding box center [591, 226] width 62 height 40
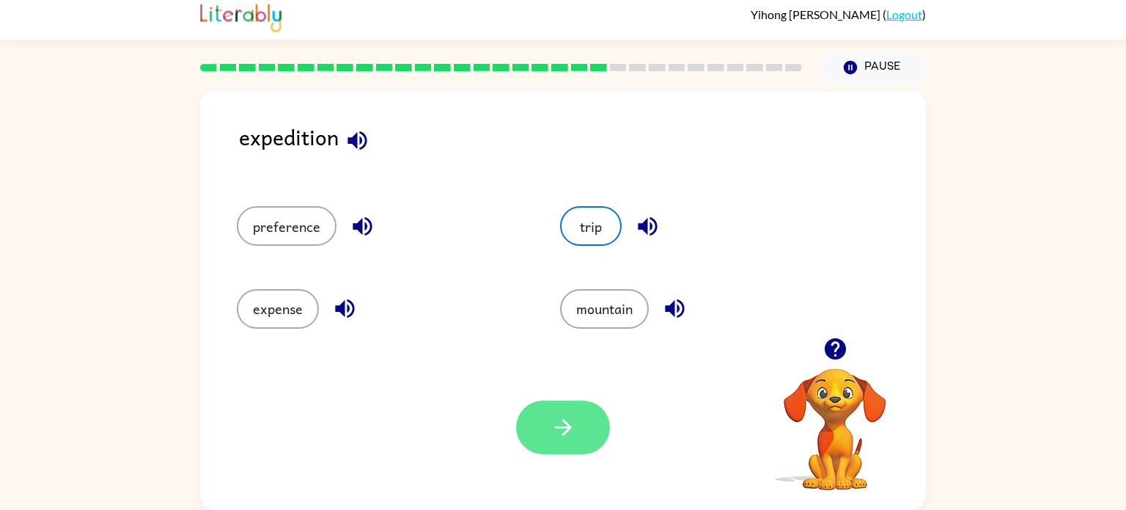
click at [554, 441] on button "button" at bounding box center [563, 427] width 94 height 54
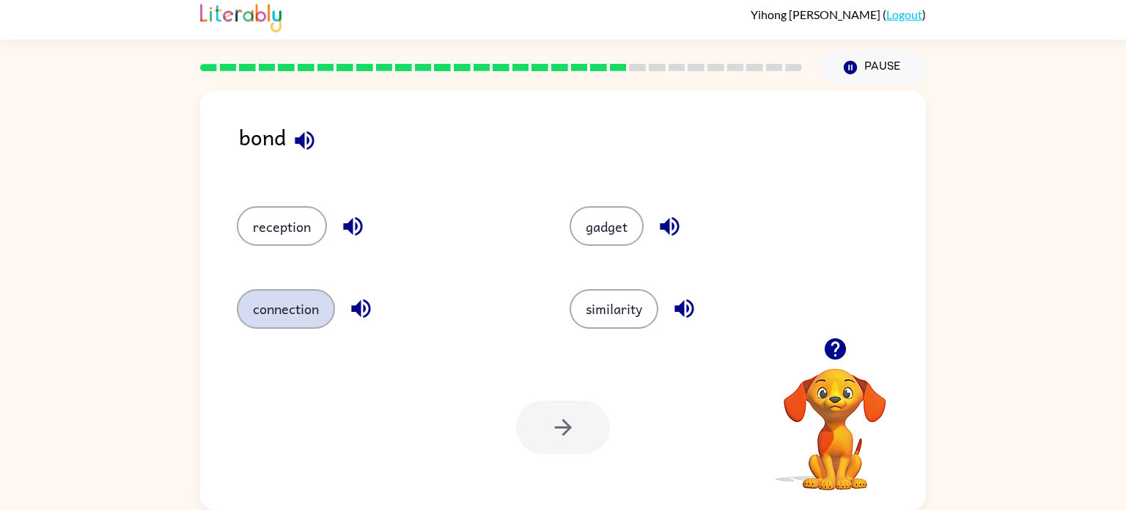
click at [320, 303] on button "connection" at bounding box center [286, 309] width 98 height 40
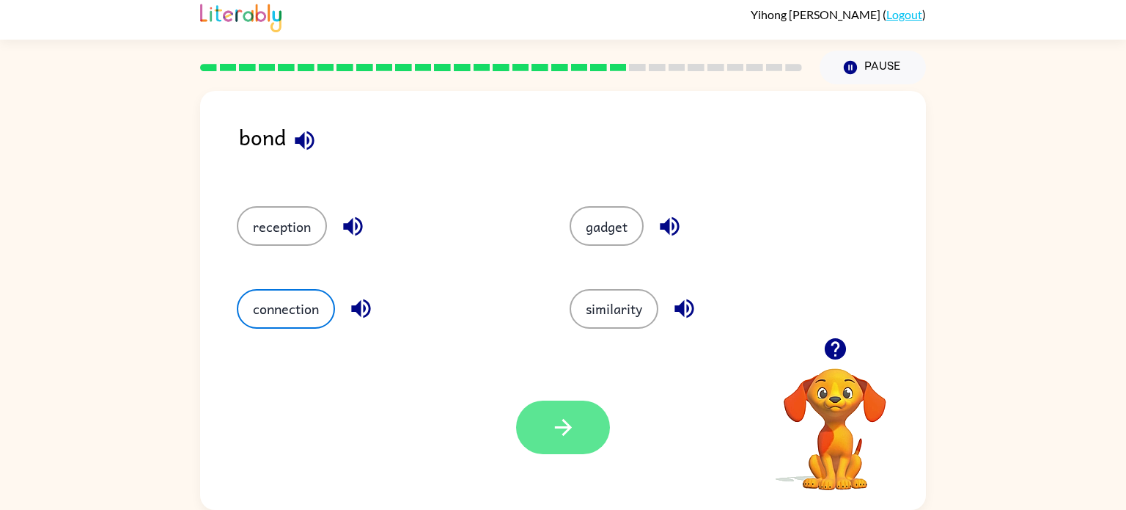
click at [569, 446] on button "button" at bounding box center [563, 427] width 94 height 54
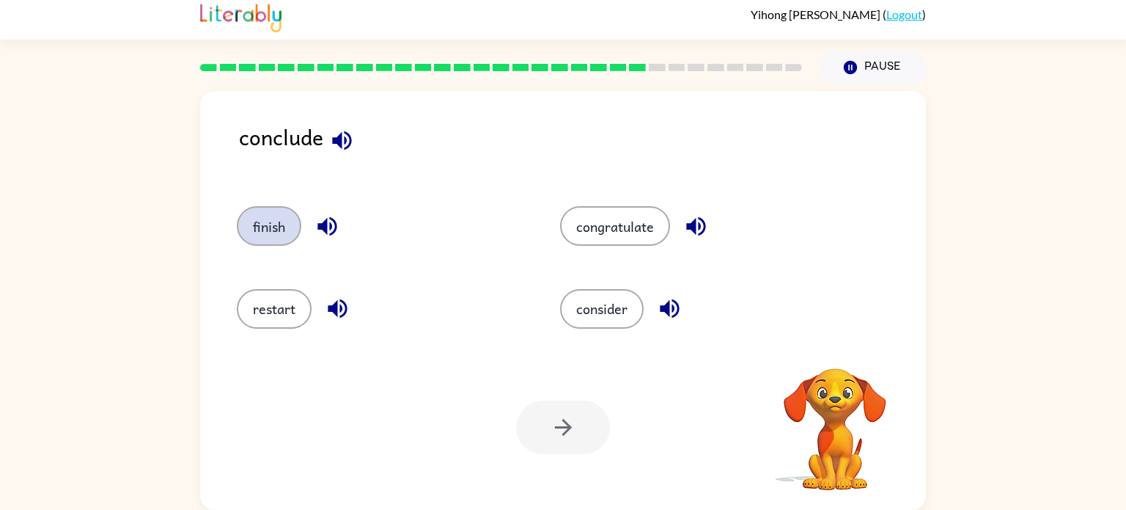
click at [261, 226] on button "finish" at bounding box center [269, 226] width 65 height 40
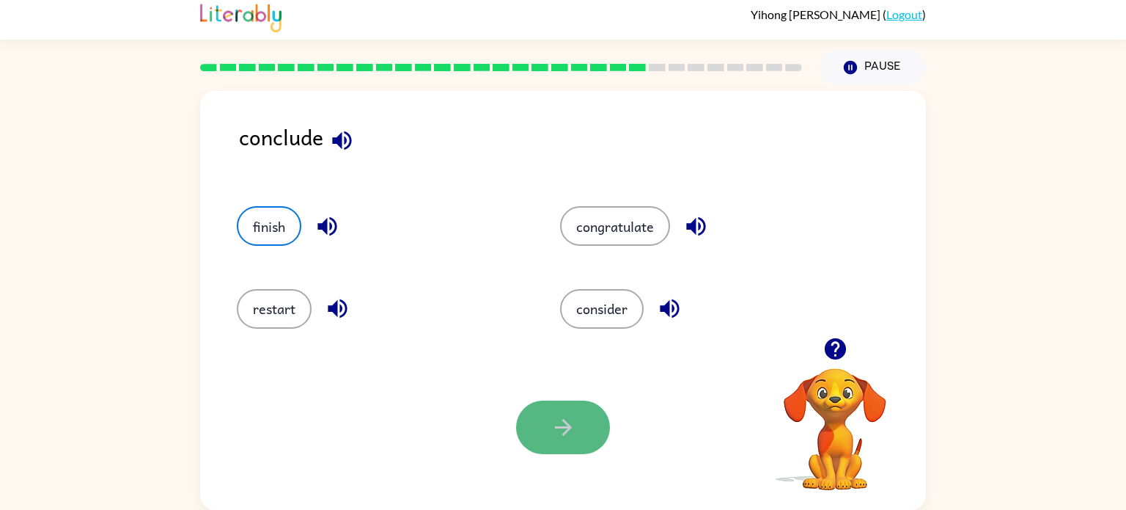
click at [560, 448] on button "button" at bounding box center [563, 427] width 94 height 54
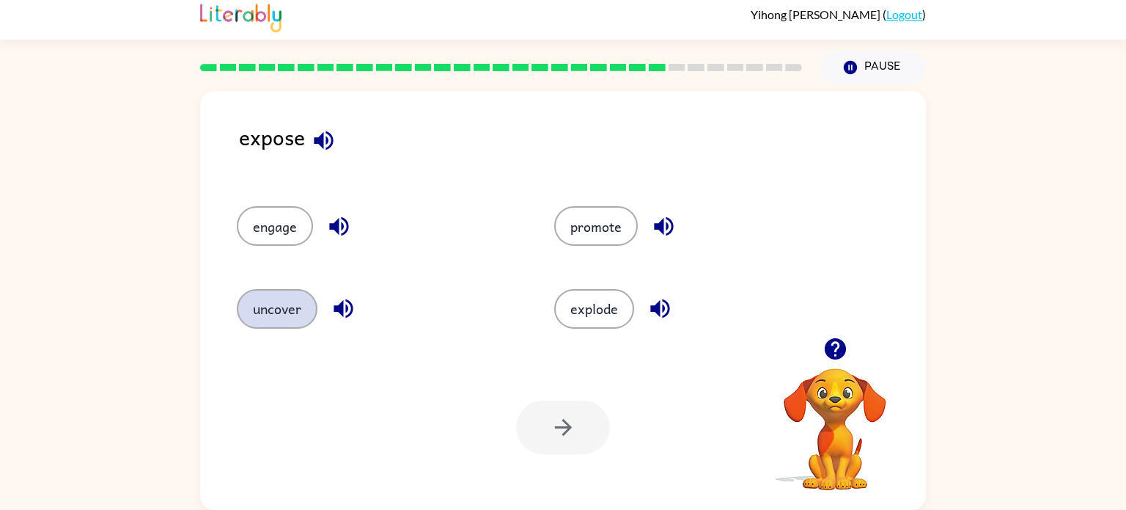
click at [289, 307] on button "uncover" at bounding box center [277, 309] width 81 height 40
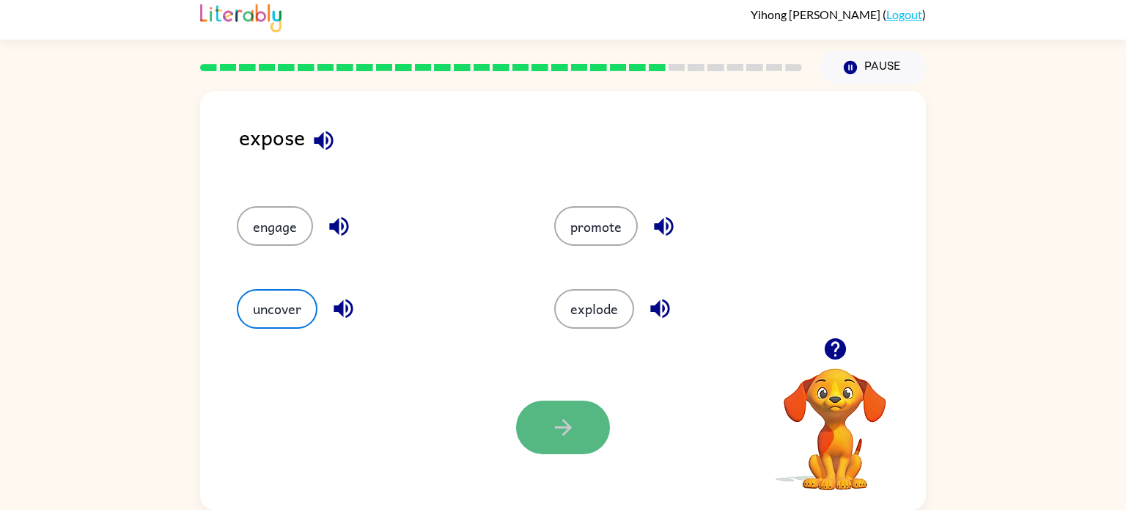
click at [535, 410] on button "button" at bounding box center [563, 427] width 94 height 54
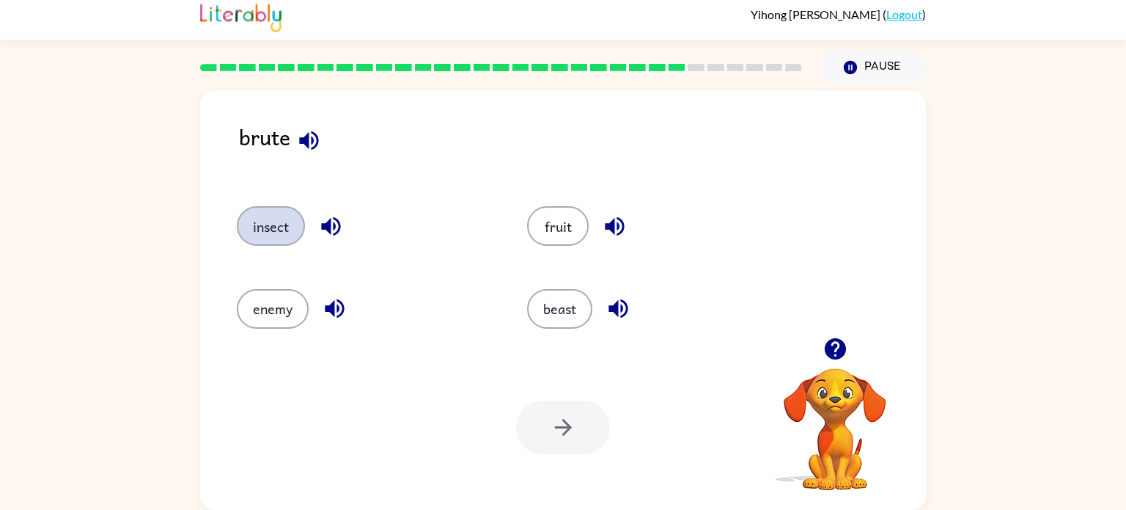
click at [263, 230] on button "insect" at bounding box center [271, 226] width 68 height 40
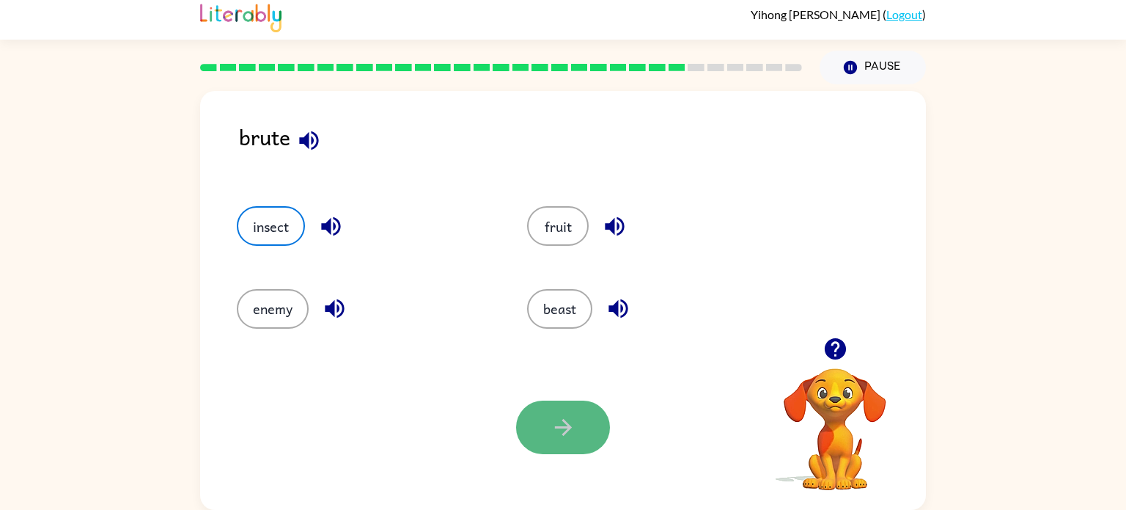
click at [557, 432] on icon "button" at bounding box center [564, 427] width 26 height 26
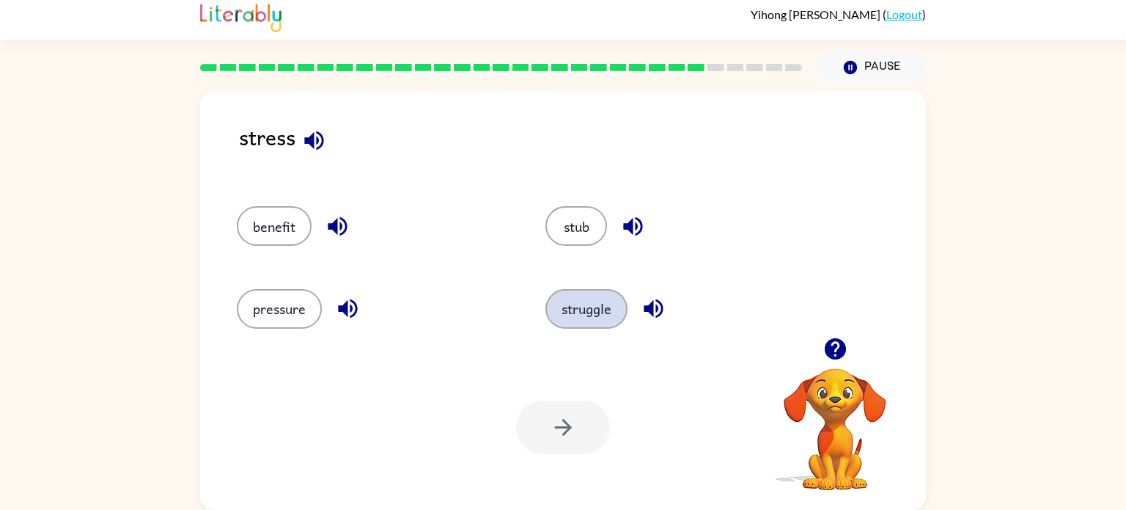
click at [598, 307] on button "struggle" at bounding box center [587, 309] width 82 height 40
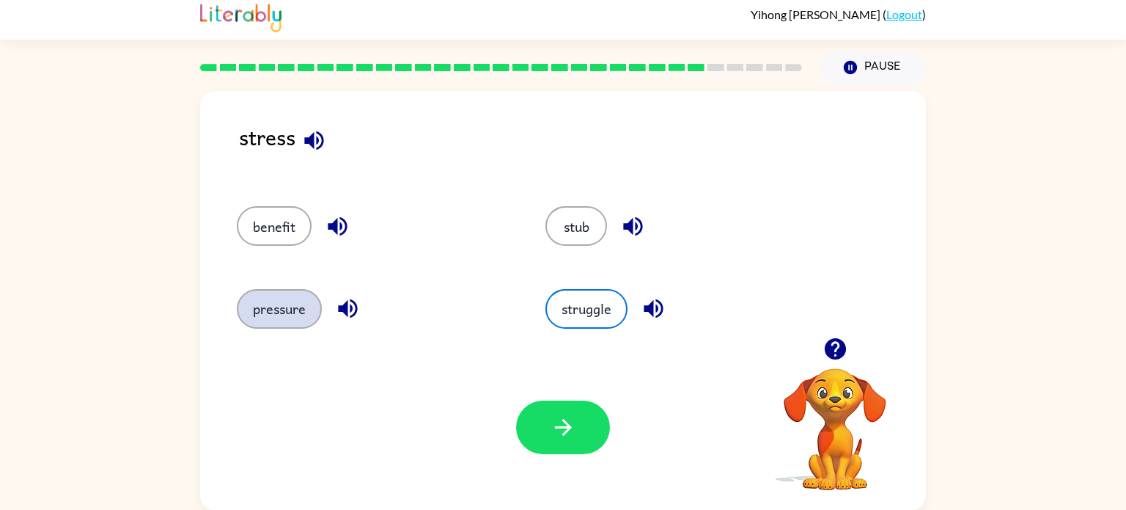
click at [282, 309] on button "pressure" at bounding box center [279, 309] width 85 height 40
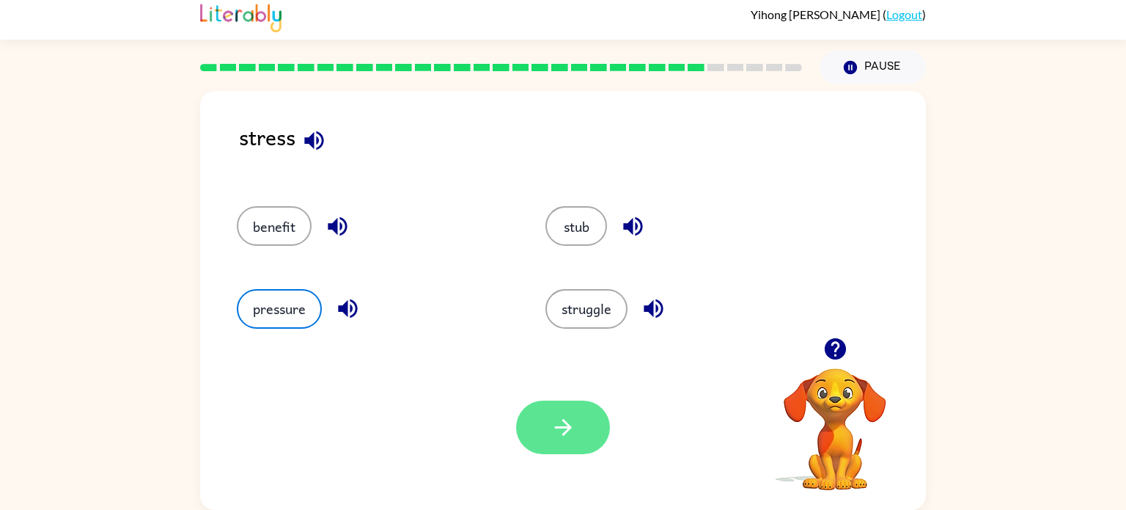
click at [583, 452] on button "button" at bounding box center [563, 427] width 94 height 54
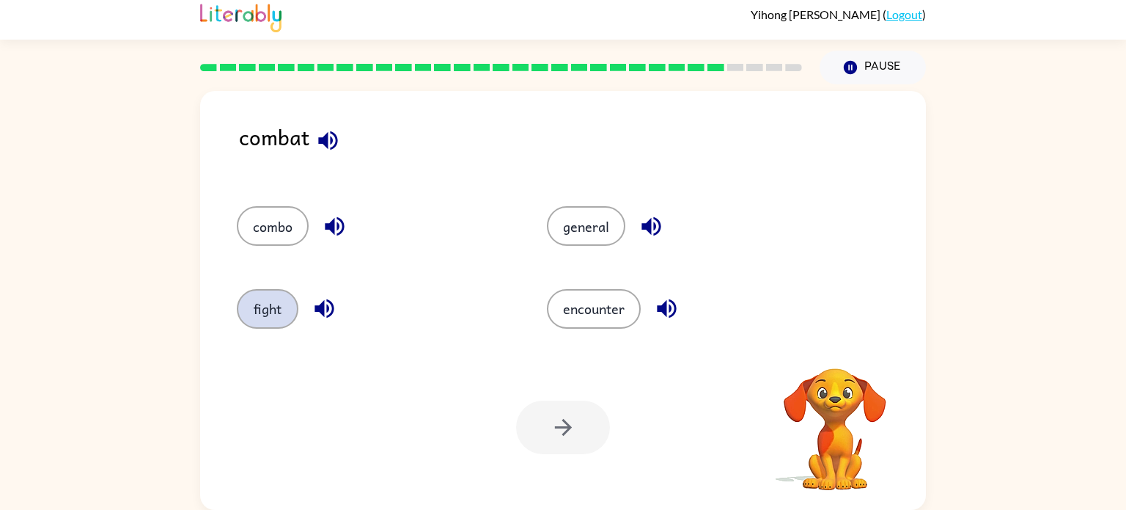
click at [265, 308] on button "fight" at bounding box center [268, 309] width 62 height 40
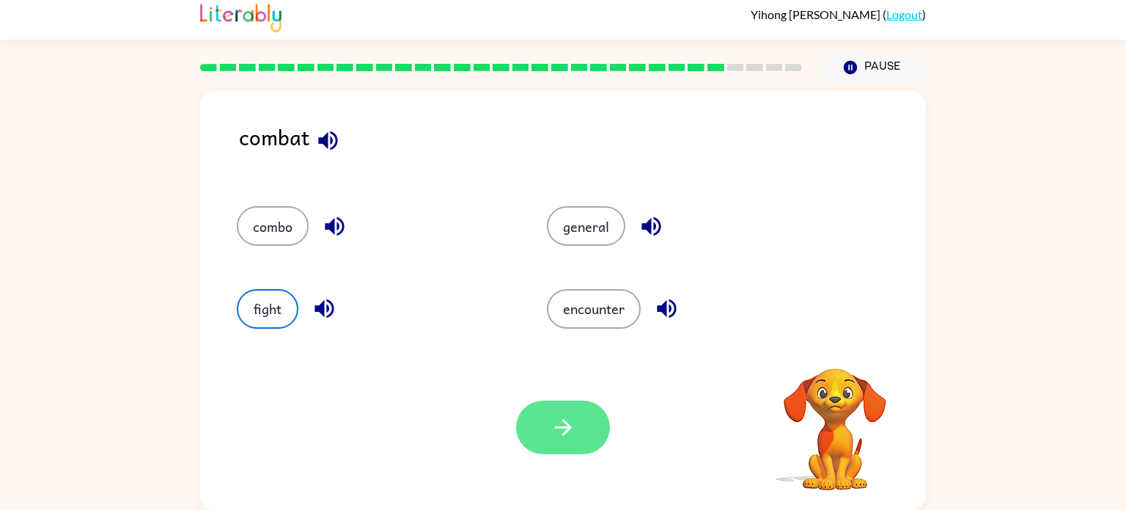
click at [587, 432] on button "button" at bounding box center [563, 427] width 94 height 54
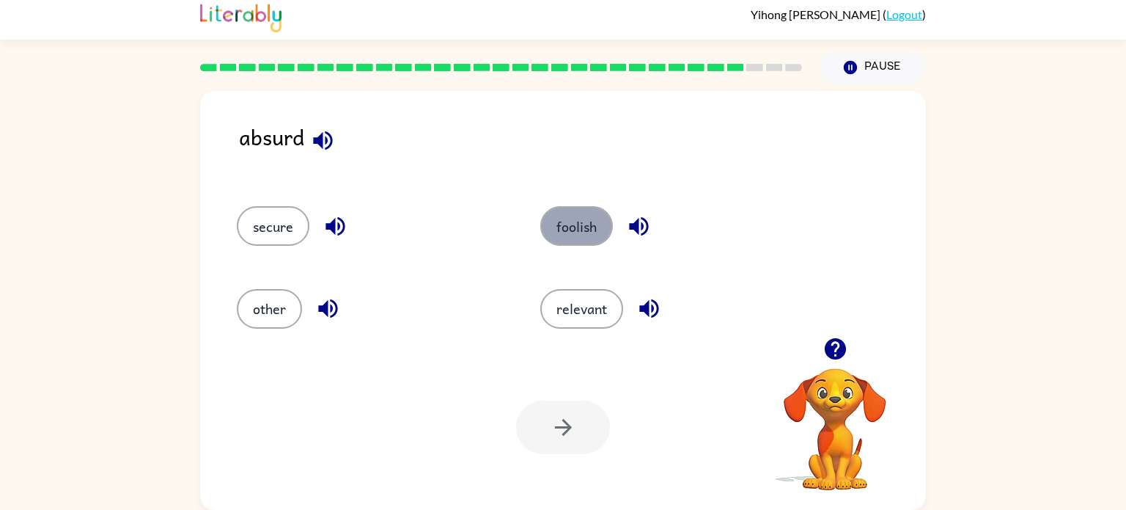
click at [593, 238] on button "foolish" at bounding box center [576, 226] width 73 height 40
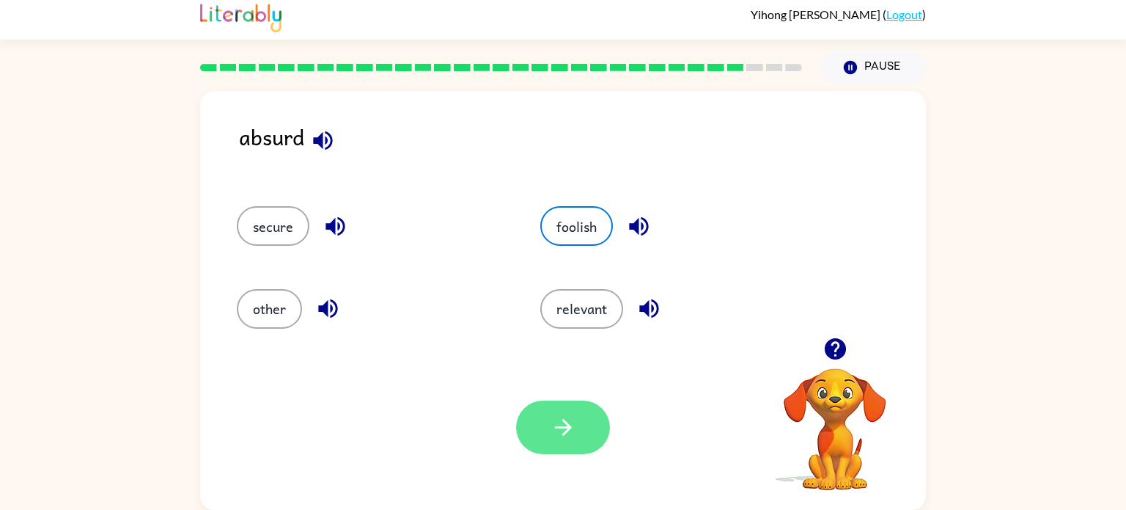
click at [590, 422] on button "button" at bounding box center [563, 427] width 94 height 54
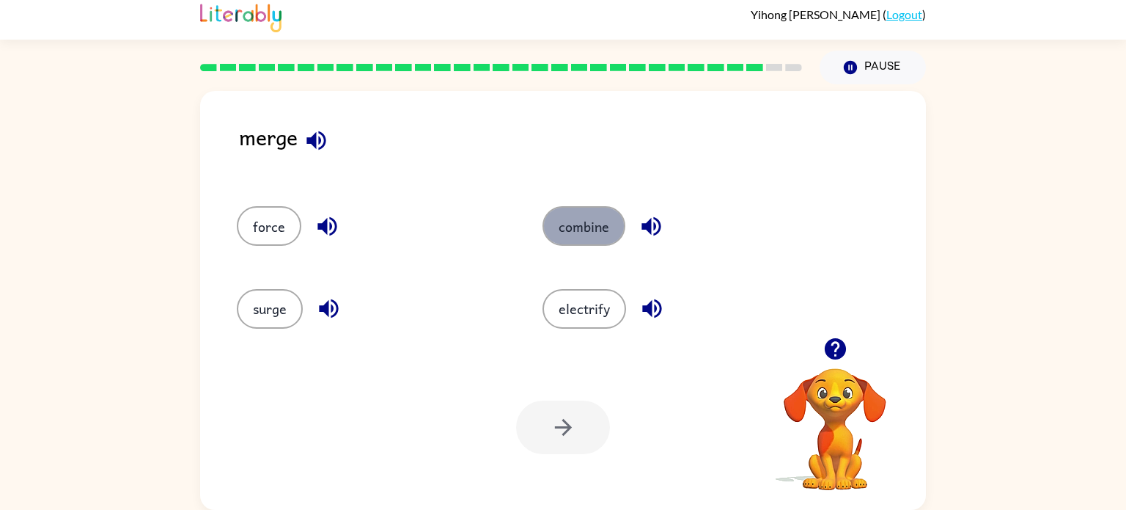
click at [576, 243] on button "combine" at bounding box center [584, 226] width 83 height 40
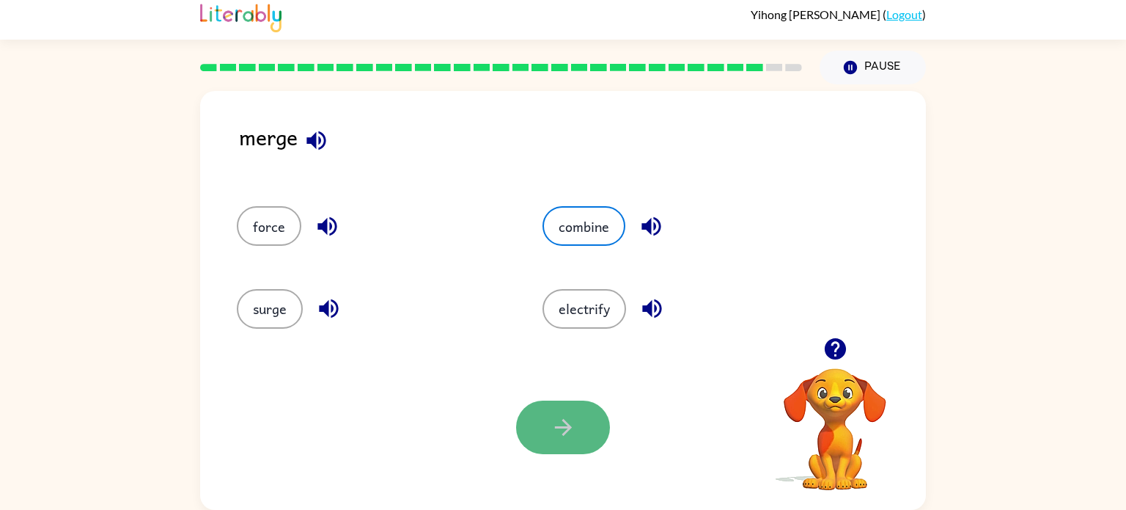
click at [554, 441] on button "button" at bounding box center [563, 427] width 94 height 54
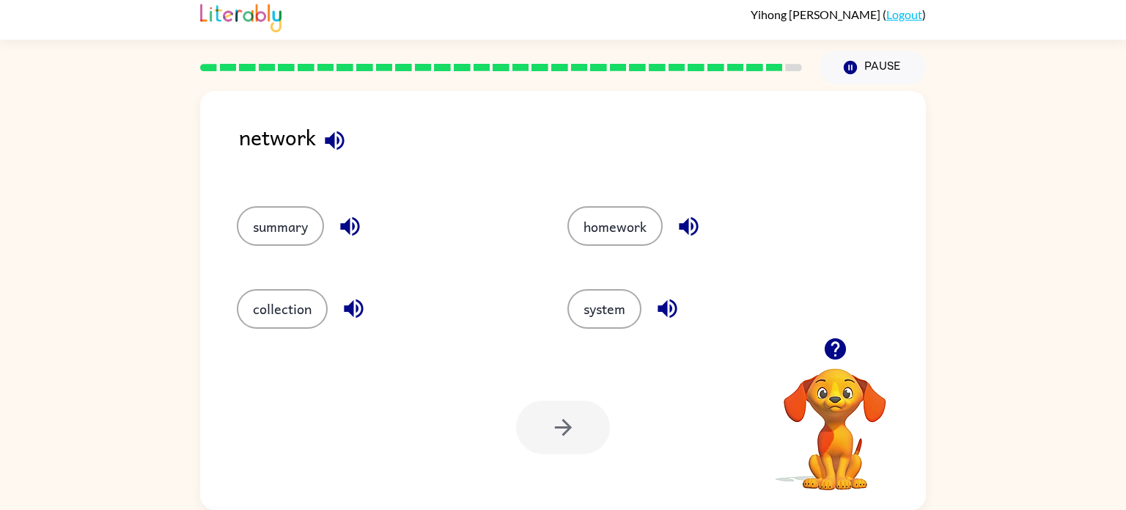
click at [271, 331] on div "collection" at bounding box center [374, 302] width 331 height 82
click at [294, 315] on button "collection" at bounding box center [282, 309] width 91 height 40
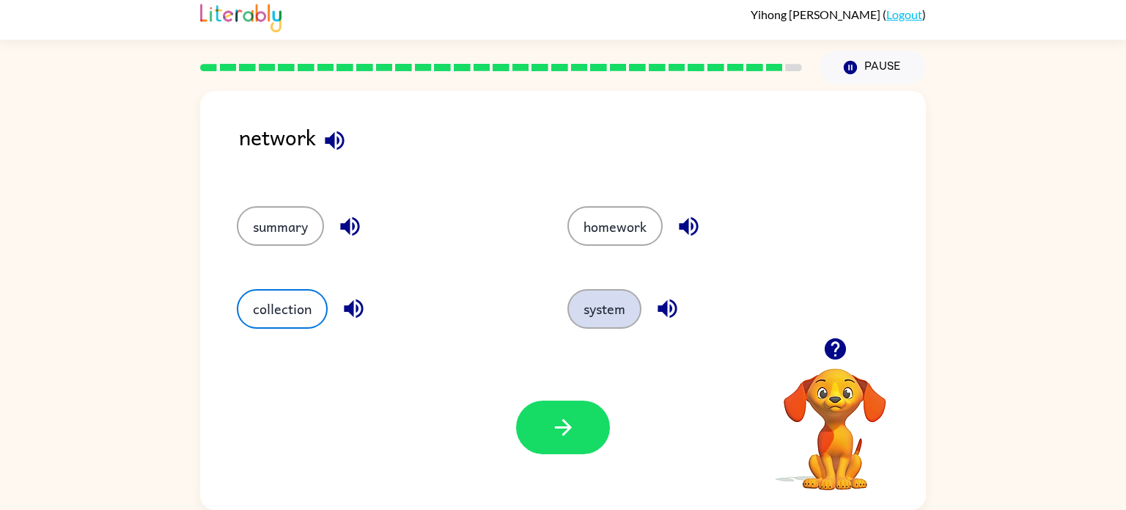
click at [614, 326] on button "system" at bounding box center [605, 309] width 74 height 40
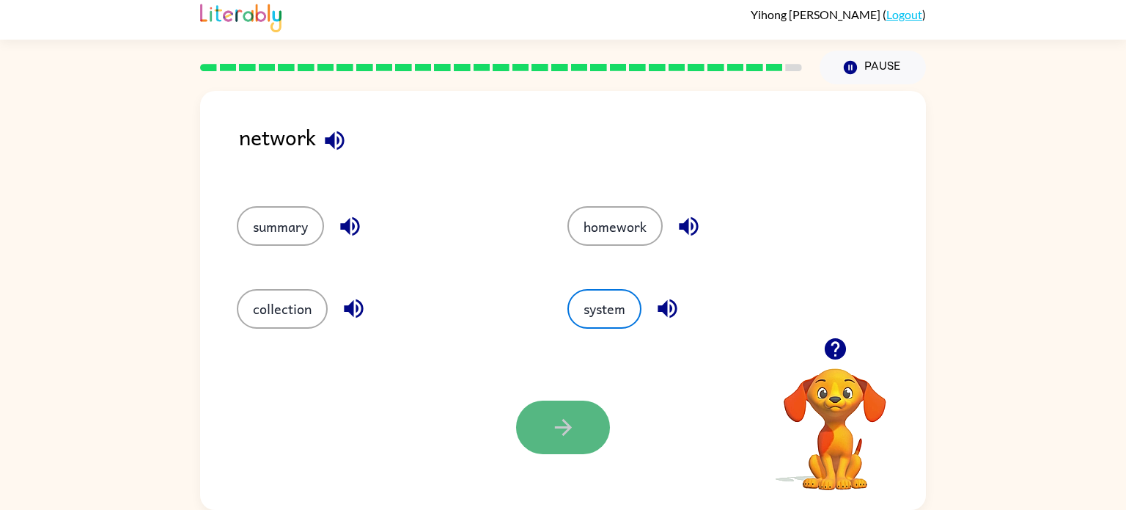
click at [558, 447] on button "button" at bounding box center [563, 427] width 94 height 54
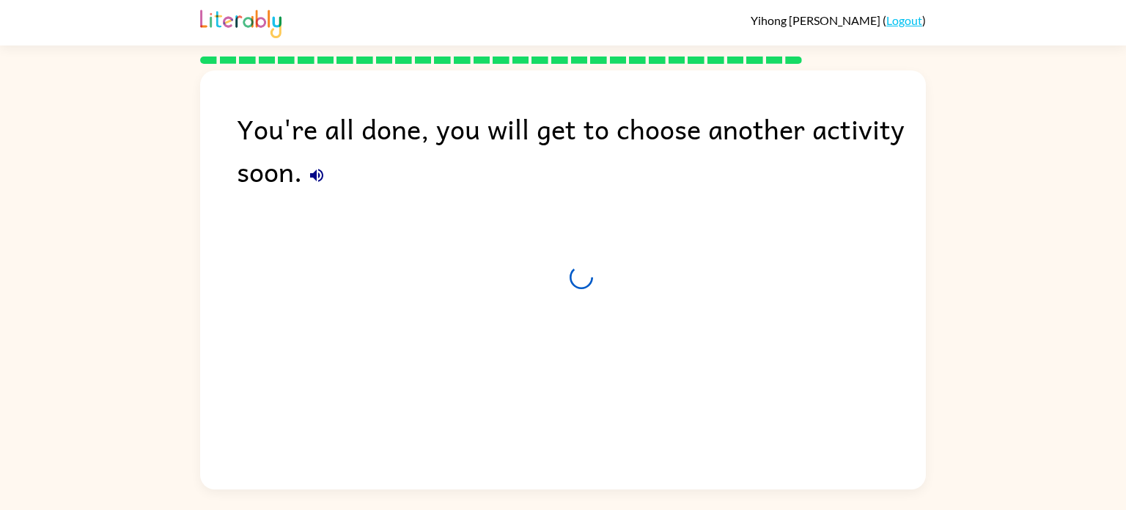
scroll to position [0, 0]
